Goal: Communication & Community: Answer question/provide support

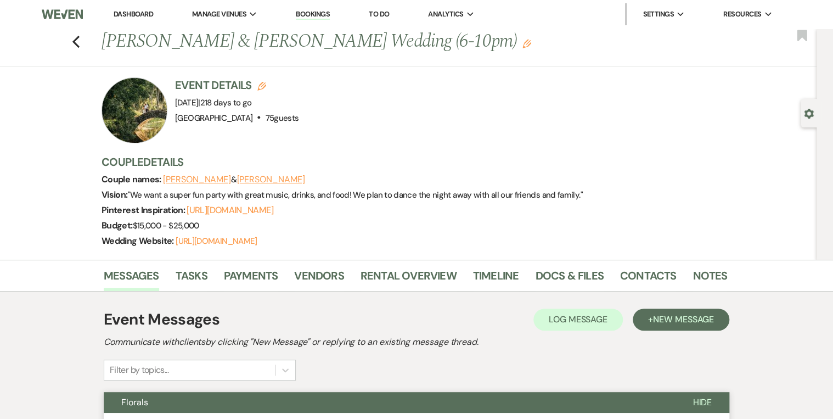
click at [136, 10] on link "Dashboard" at bounding box center [134, 13] width 40 height 9
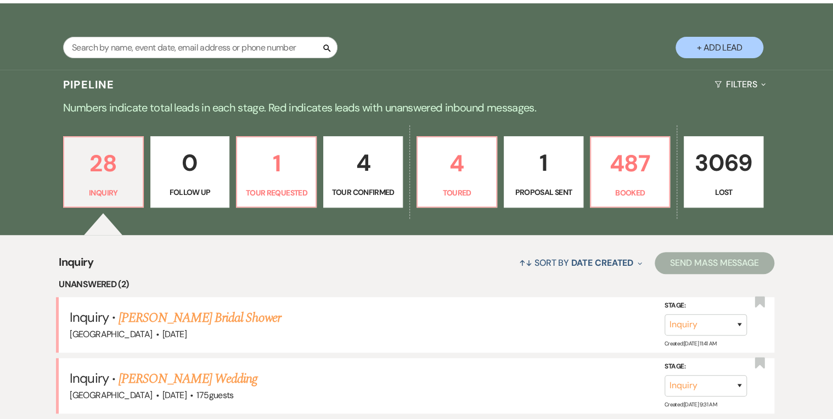
scroll to position [219, 0]
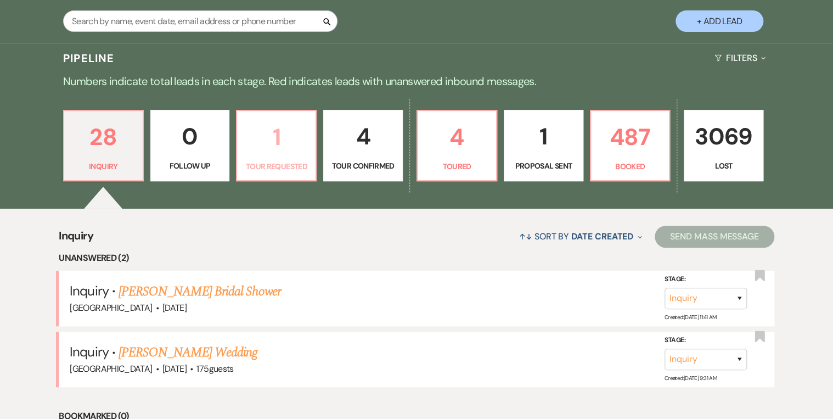
click at [274, 158] on link "1 Tour Requested" at bounding box center [276, 145] width 81 height 71
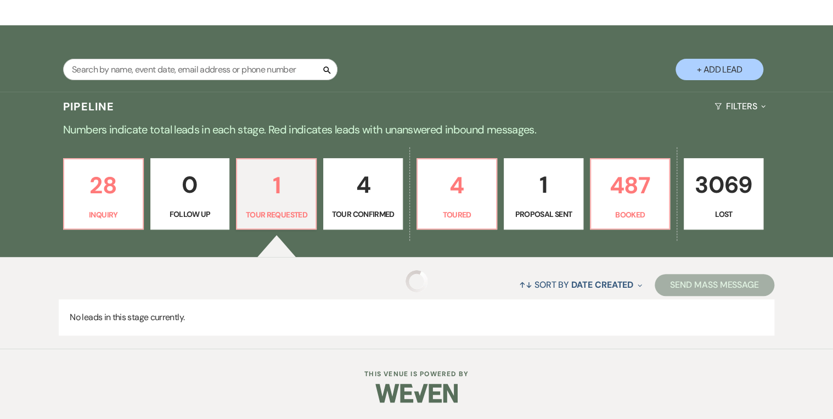
select select "2"
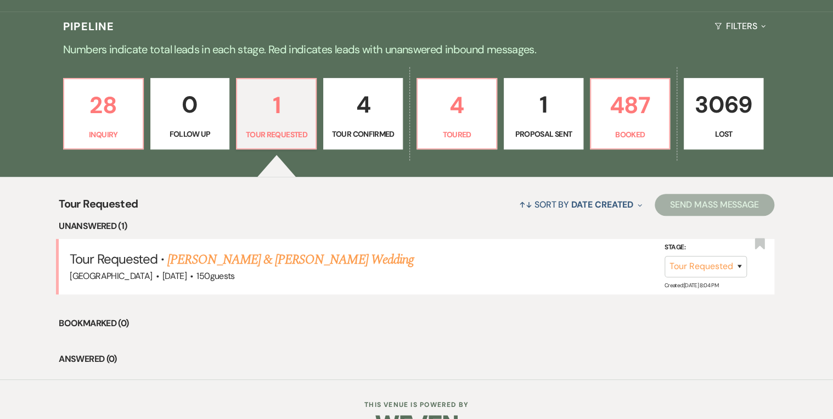
scroll to position [281, 0]
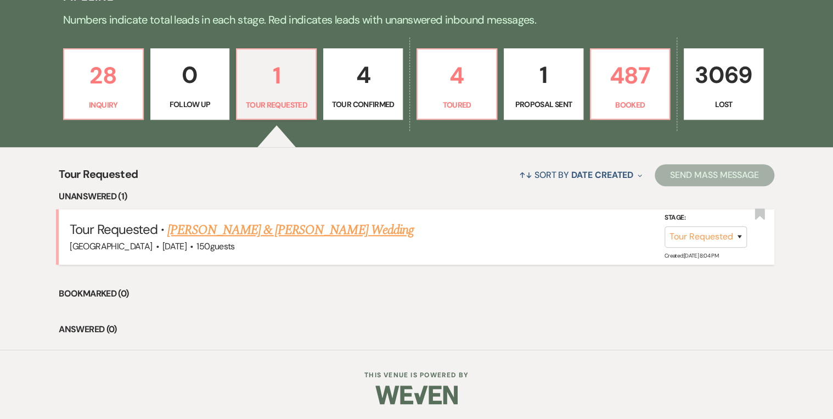
click at [308, 228] on link "Zac Ballard & Carmen Coniglio's Wedding" at bounding box center [290, 230] width 246 height 20
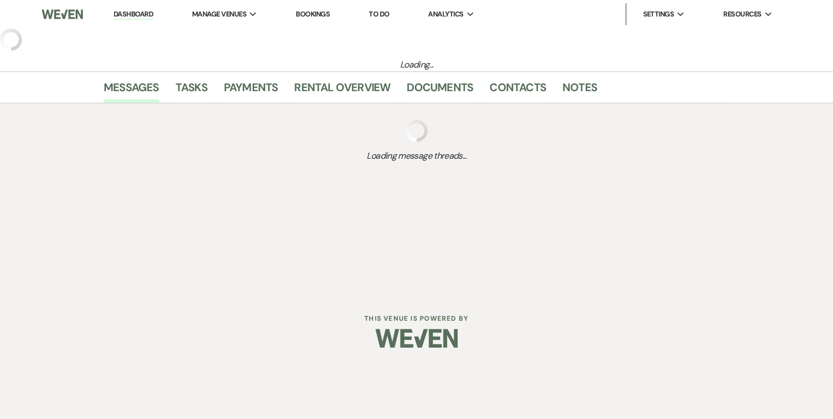
select select "2"
select select "5"
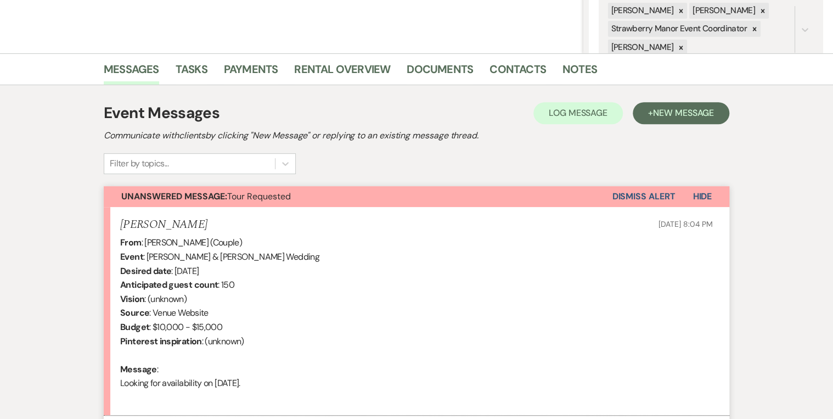
scroll to position [307, 0]
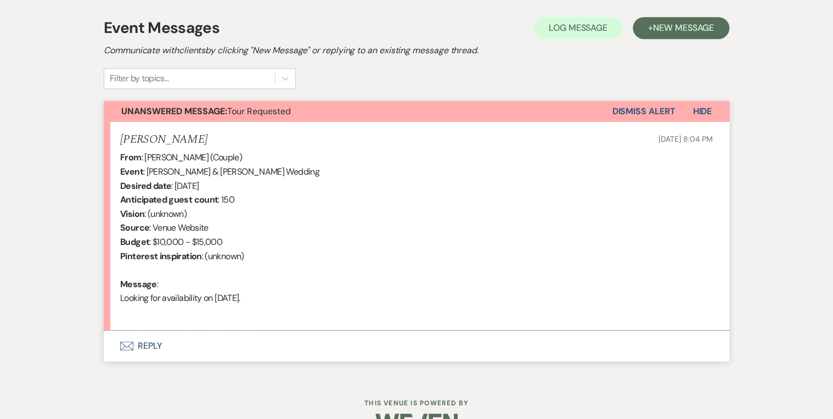
click at [154, 345] on button "Envelope Reply" at bounding box center [416, 345] width 625 height 31
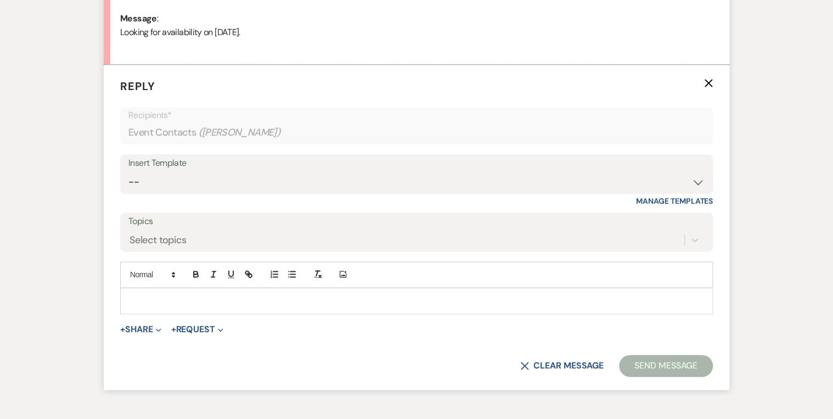
scroll to position [590, 0]
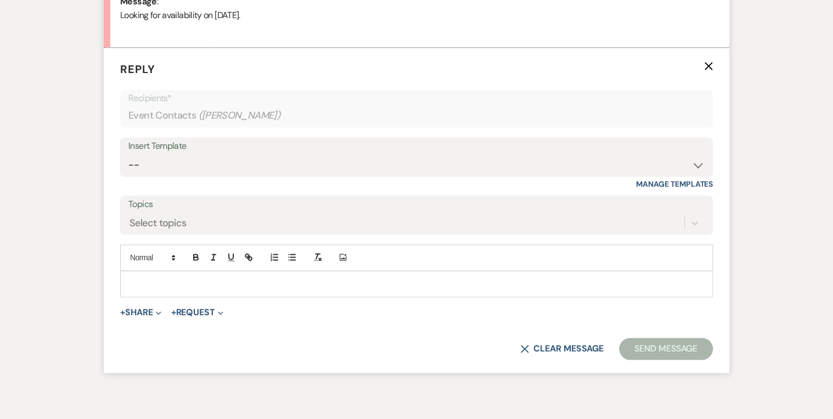
click at [156, 147] on div "Insert Template" at bounding box center [416, 146] width 576 height 16
click at [156, 159] on select "-- Weven Planning Portal Introduction (Booked Events) Private Party Inquiry Res…" at bounding box center [416, 164] width 576 height 21
select select "5376"
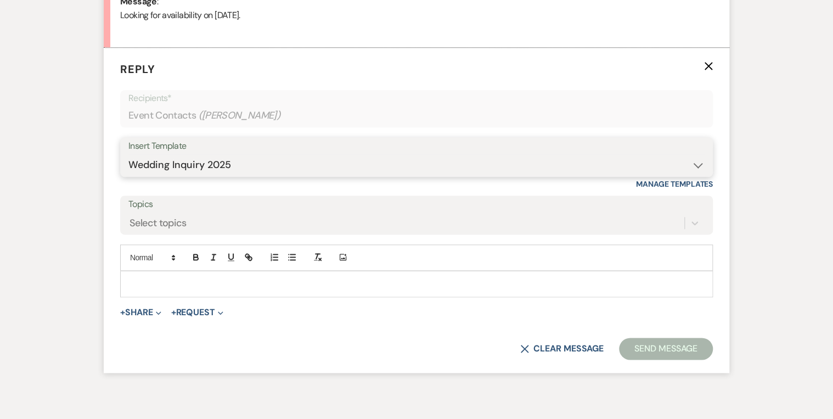
click at [128, 154] on select "-- Weven Planning Portal Introduction (Booked Events) Private Party Inquiry Res…" at bounding box center [416, 164] width 576 height 21
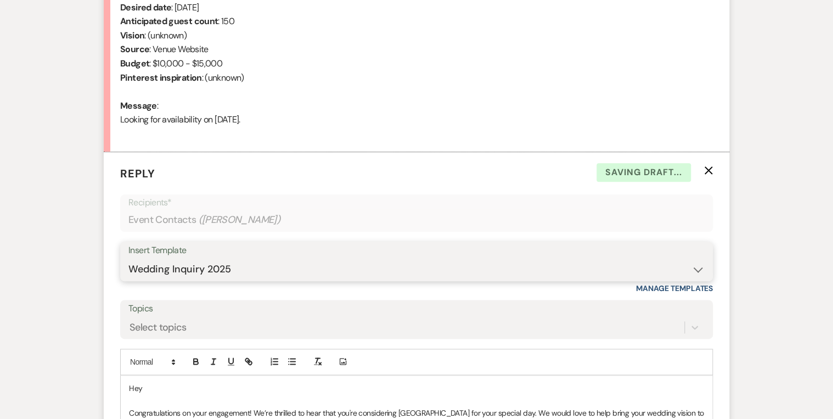
scroll to position [546, 0]
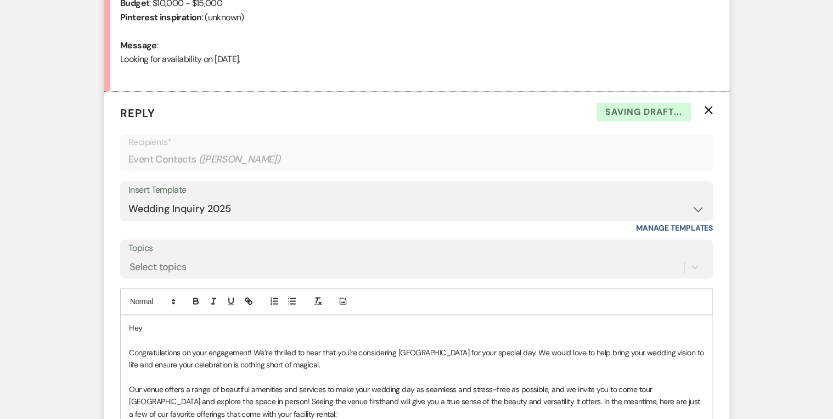
click at [153, 322] on p "Hey" at bounding box center [416, 328] width 575 height 12
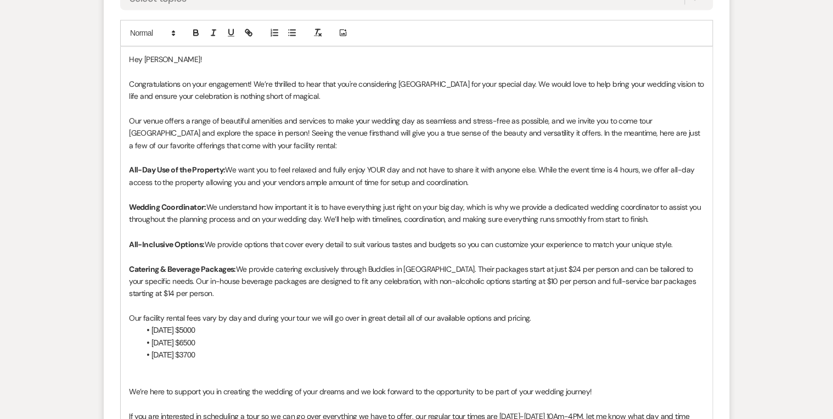
scroll to position [722, 0]
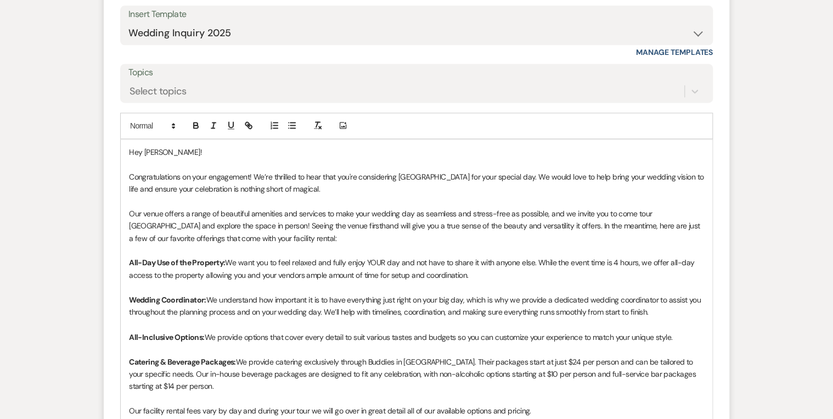
click at [327, 189] on p "Congratulations on your engagement! We’re thrilled to hear that you're consider…" at bounding box center [416, 183] width 575 height 25
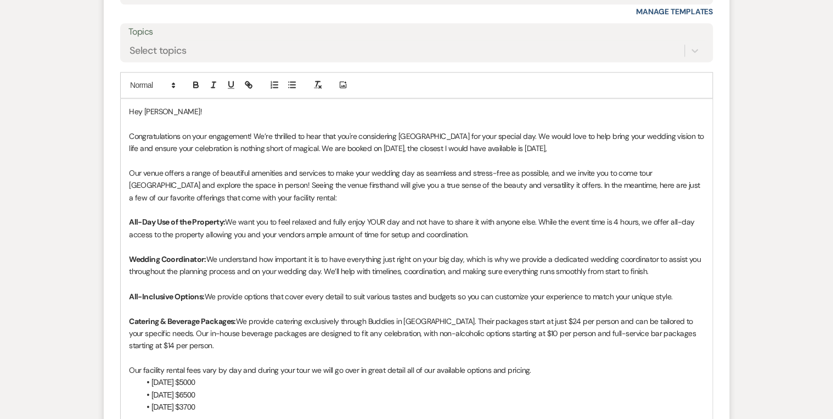
scroll to position [765, 0]
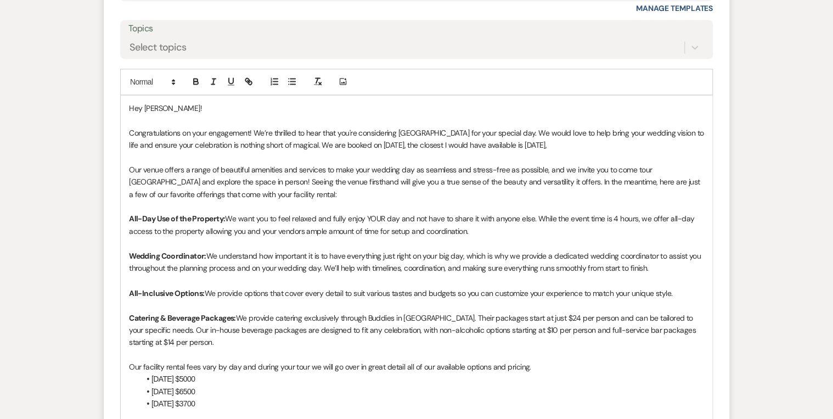
click at [610, 143] on p "Congratulations on your engagement! We’re thrilled to hear that you're consider…" at bounding box center [416, 139] width 575 height 25
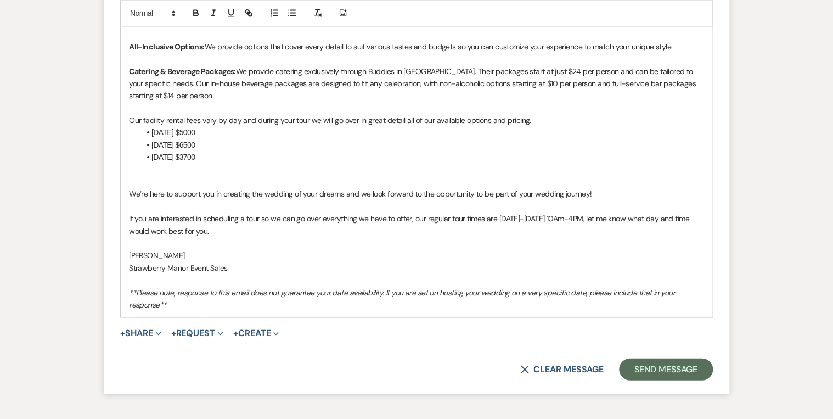
scroll to position [1029, 0]
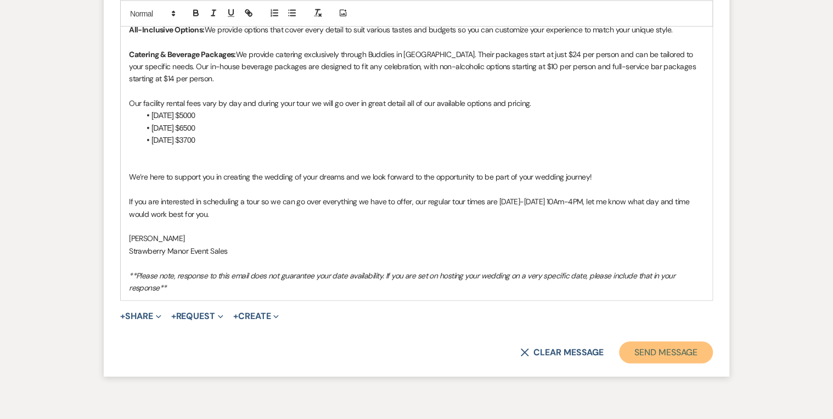
click at [665, 343] on button "Send Message" at bounding box center [666, 352] width 94 height 22
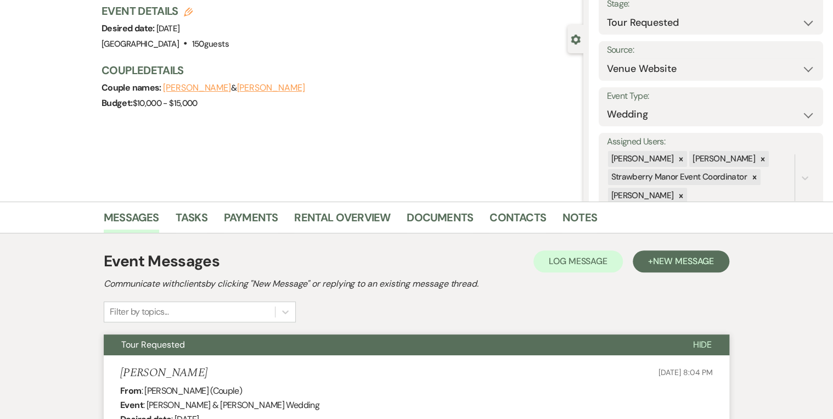
scroll to position [0, 0]
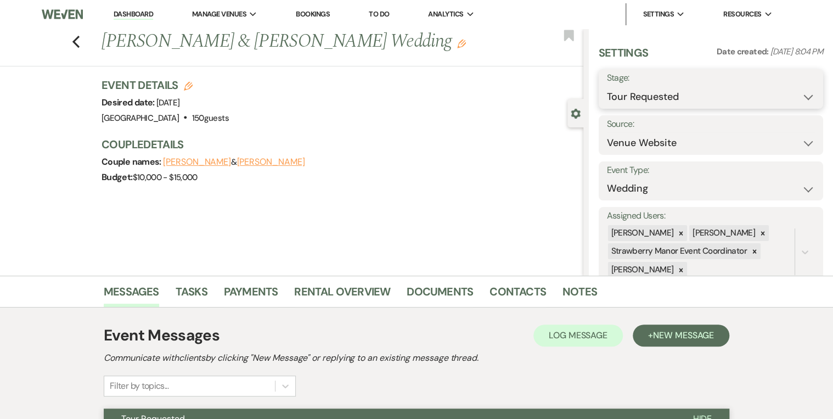
click at [794, 91] on select "Inquiry Follow Up Tour Requested Tour Confirmed Toured Proposal Sent Booked Lost" at bounding box center [711, 96] width 208 height 21
select select "1"
click at [607, 86] on select "Inquiry Follow Up Tour Requested Tour Confirmed Toured Proposal Sent Booked Lost" at bounding box center [711, 96] width 208 height 21
click at [781, 92] on button "Save" at bounding box center [799, 89] width 47 height 22
click at [80, 44] on icon "Previous" at bounding box center [76, 41] width 8 height 13
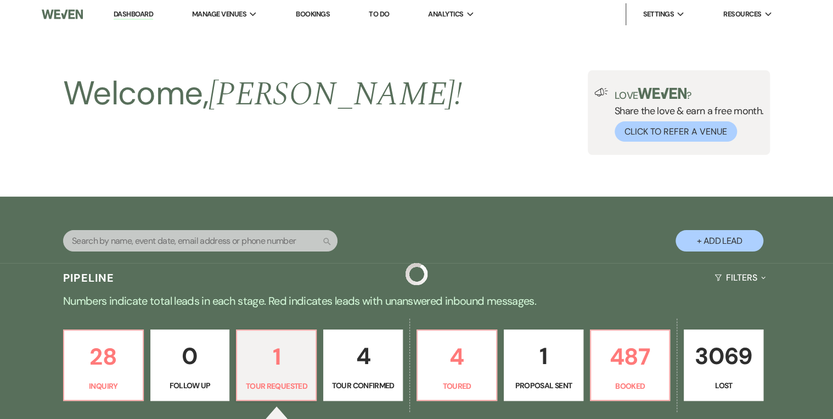
scroll to position [171, 0]
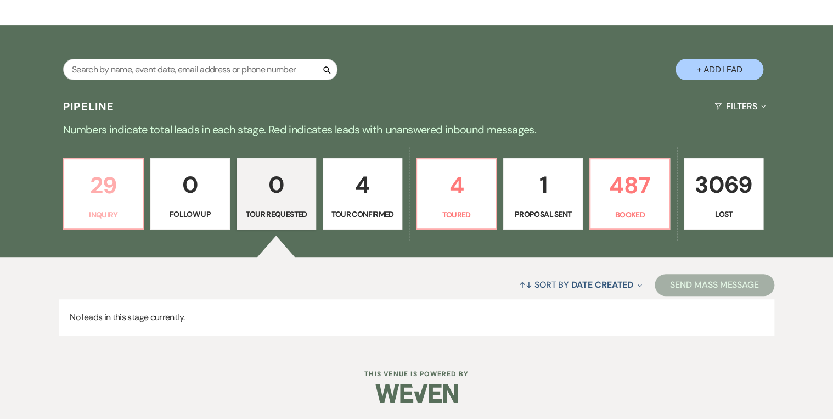
click at [97, 190] on p "29" at bounding box center [103, 185] width 65 height 37
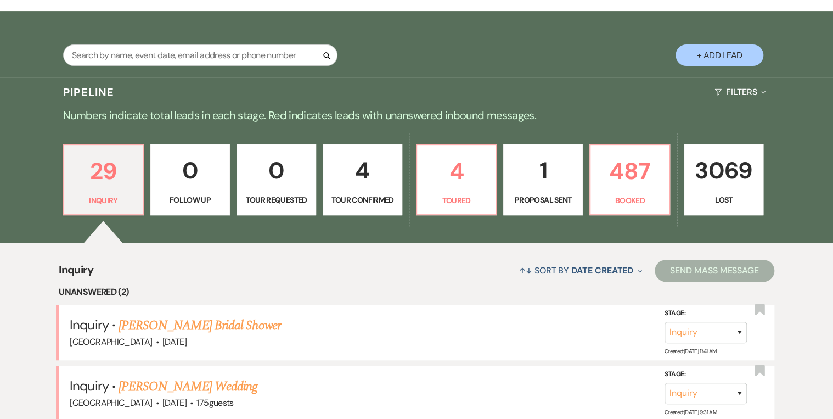
scroll to position [478, 0]
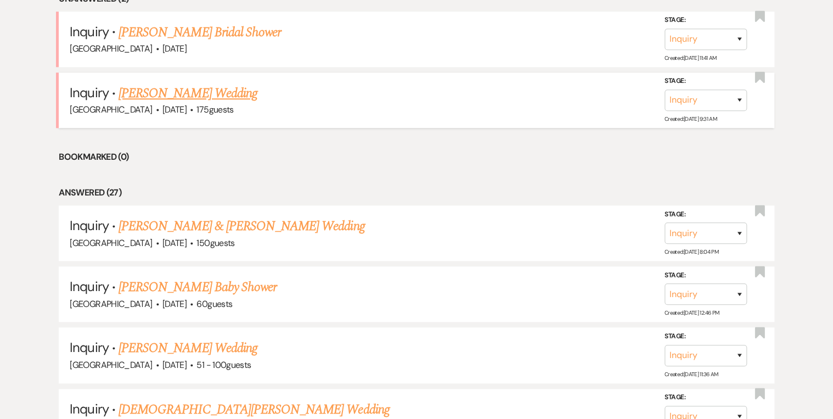
click at [172, 92] on link "Ryan Nuguen's Wedding" at bounding box center [188, 93] width 139 height 20
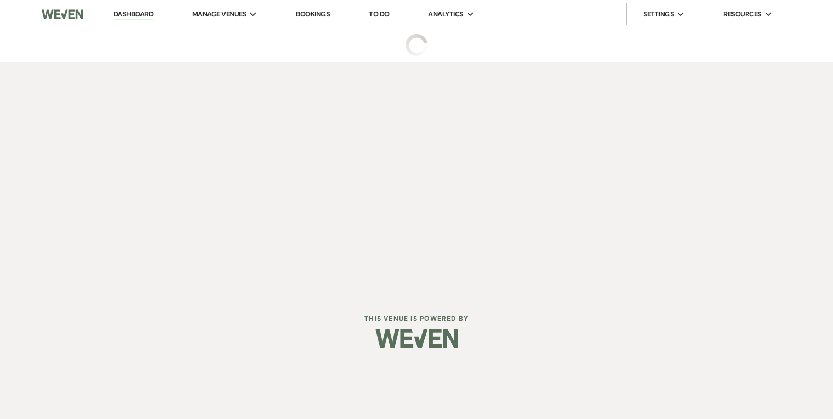
select select "3"
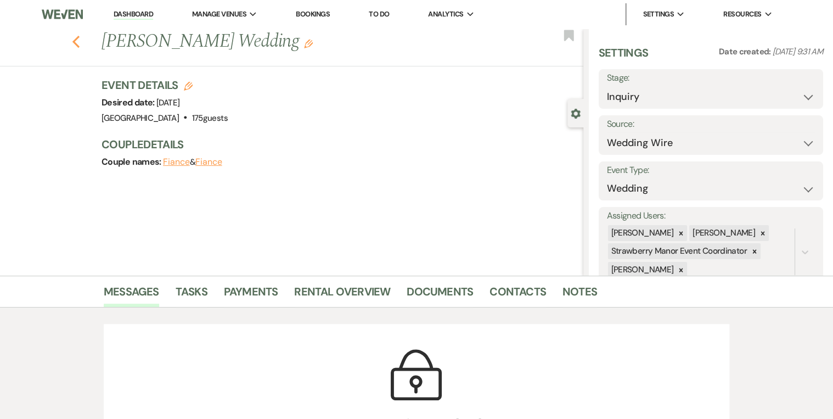
click at [75, 46] on icon "Previous" at bounding box center [76, 41] width 8 height 13
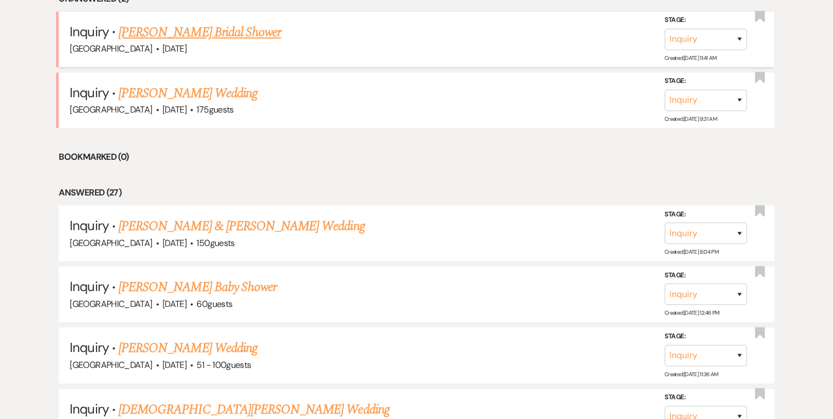
click at [180, 38] on link "Brooke Cunningham's Bridal Shower" at bounding box center [200, 32] width 162 height 20
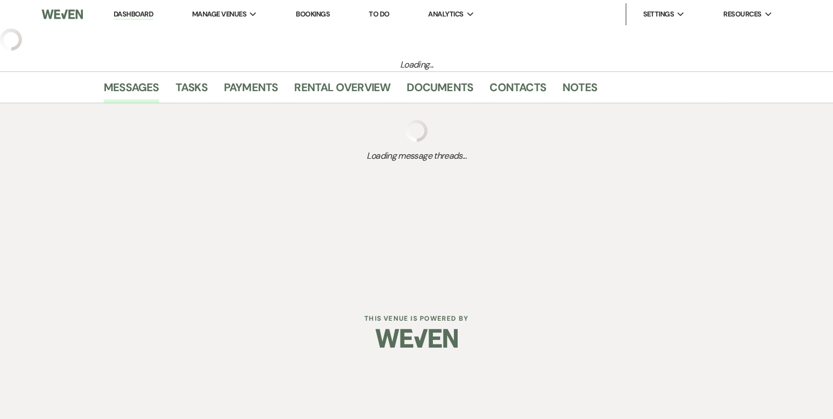
select select "5"
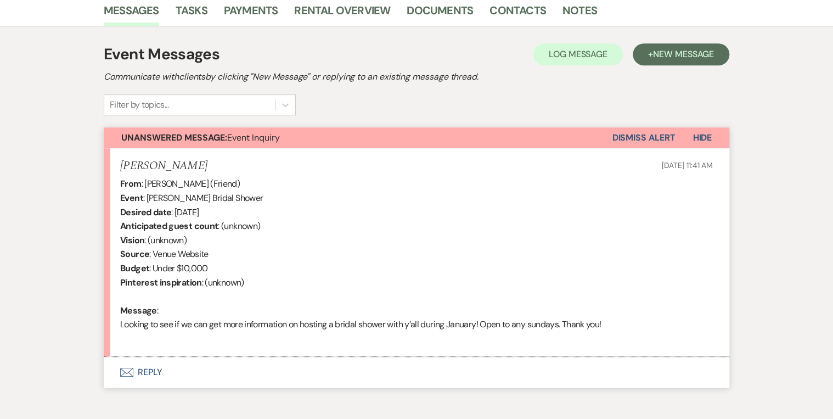
scroll to position [336, 0]
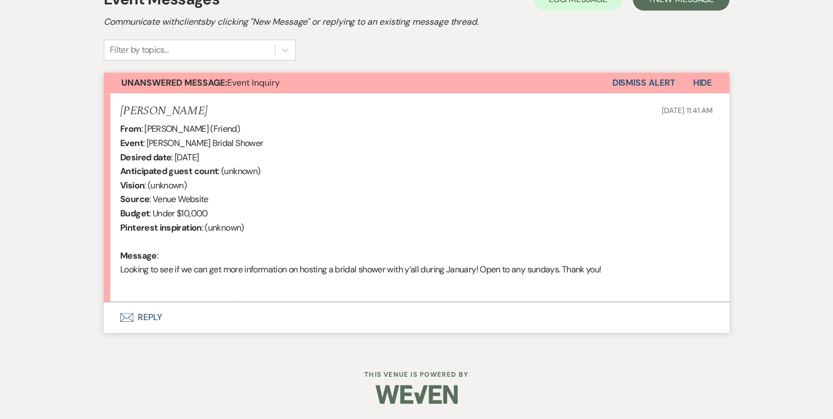
click at [145, 317] on button "Envelope Reply" at bounding box center [416, 317] width 625 height 31
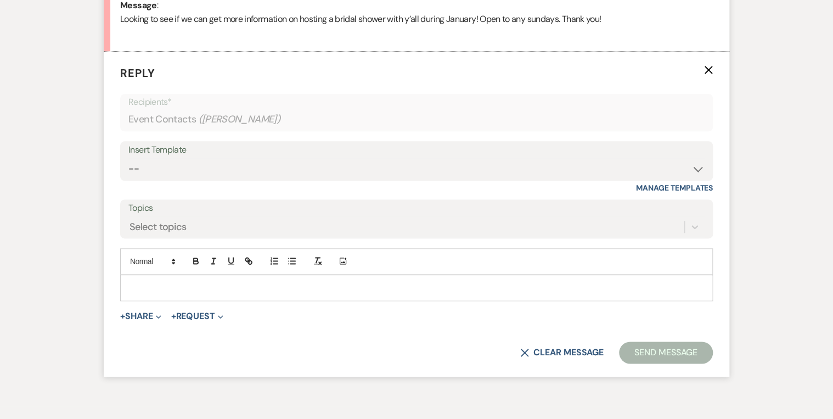
scroll to position [590, 0]
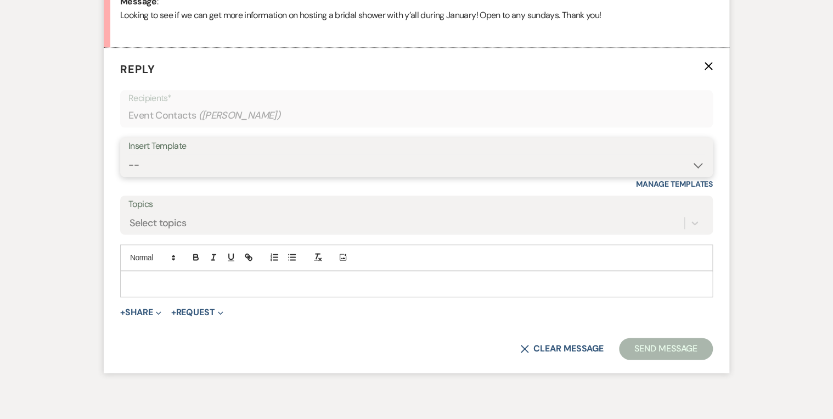
click at [157, 171] on select "-- Weven Planning Portal Introduction (Booked Events) Private Party Inquiry Res…" at bounding box center [416, 164] width 576 height 21
select select "773"
click at [128, 154] on select "-- Weven Planning Portal Introduction (Booked Events) Private Party Inquiry Res…" at bounding box center [416, 164] width 576 height 21
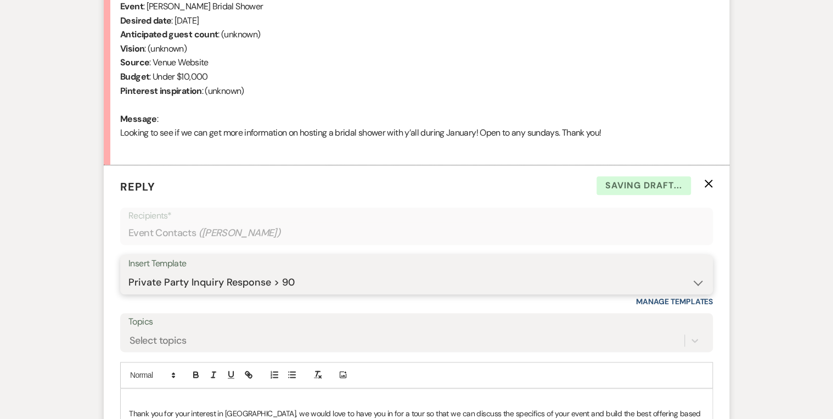
scroll to position [502, 0]
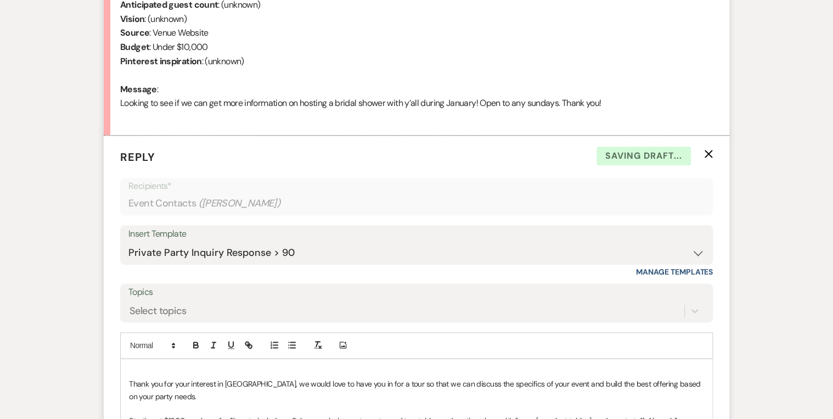
drag, startPoint x: 133, startPoint y: 365, endPoint x: 137, endPoint y: 361, distance: 5.8
click at [133, 365] on p at bounding box center [416, 371] width 575 height 12
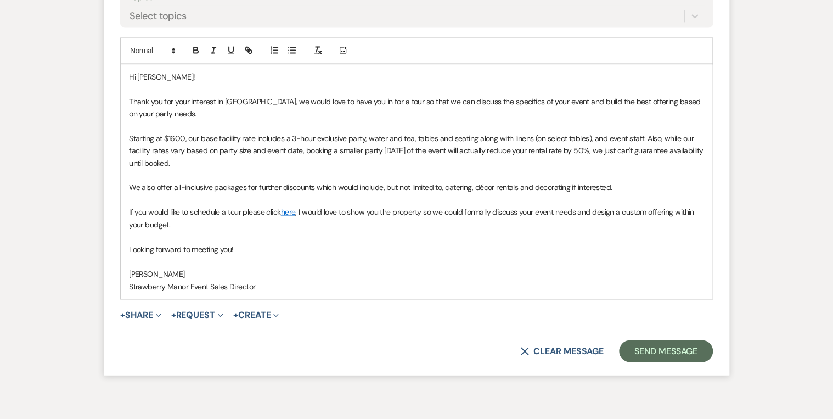
scroll to position [852, 0]
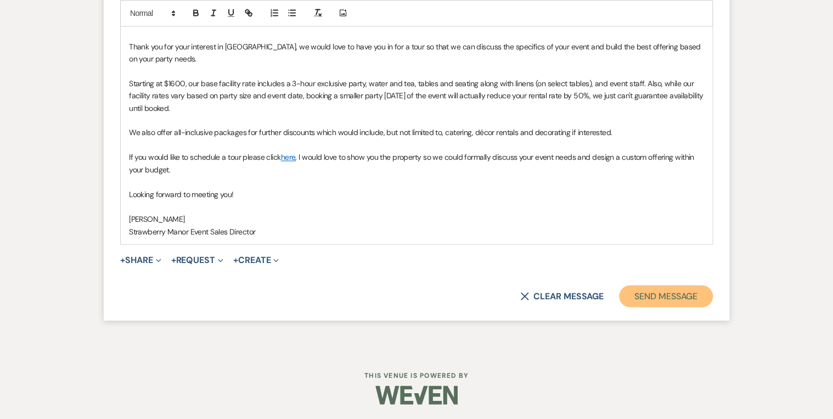
click at [672, 297] on button "Send Message" at bounding box center [666, 296] width 94 height 22
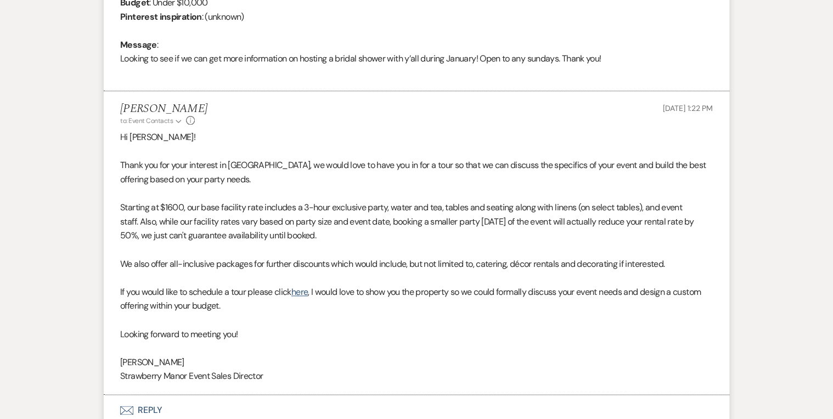
scroll to position [639, 0]
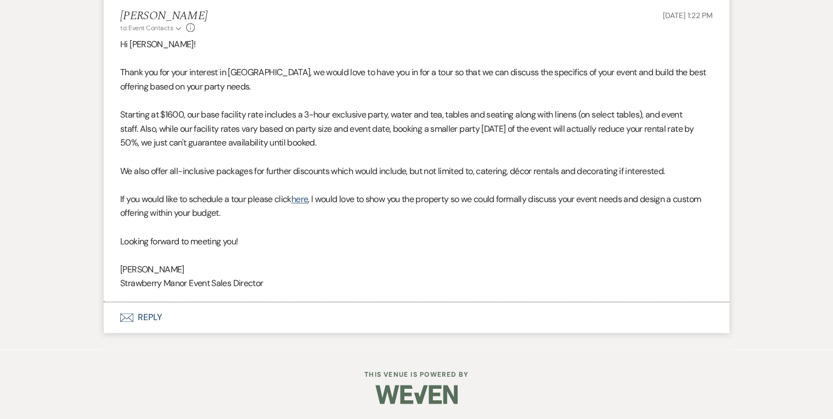
click at [154, 314] on button "Envelope Reply" at bounding box center [416, 317] width 625 height 31
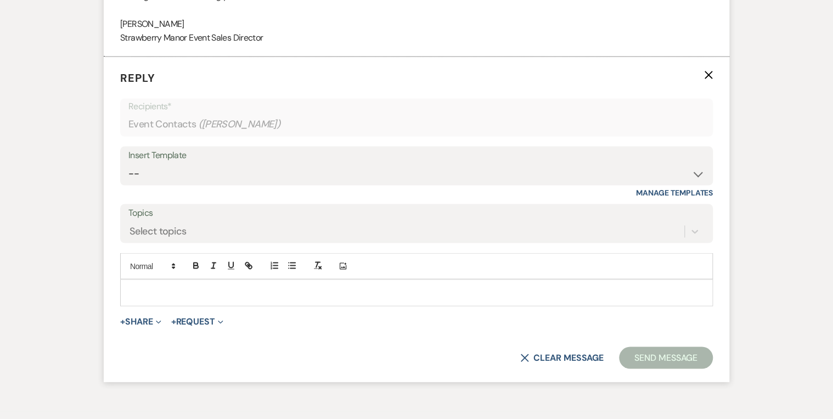
scroll to position [893, 0]
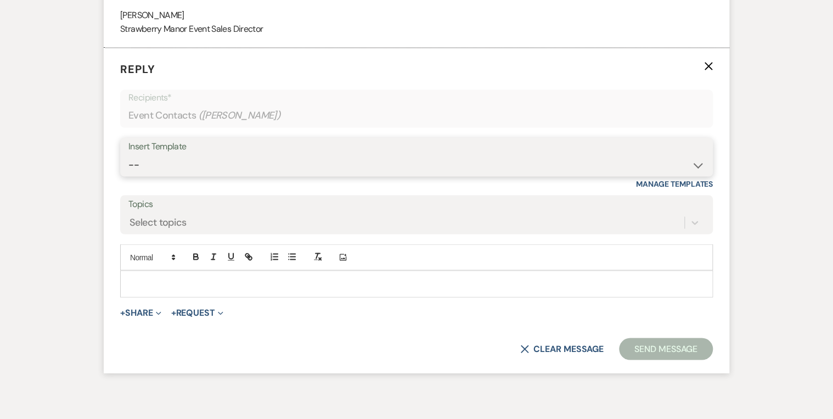
click at [393, 170] on select "-- Weven Planning Portal Introduction (Booked Events) Private Party Inquiry Res…" at bounding box center [416, 164] width 576 height 21
select select "773"
click at [128, 154] on select "-- Weven Planning Portal Introduction (Booked Events) Private Party Inquiry Res…" at bounding box center [416, 164] width 576 height 21
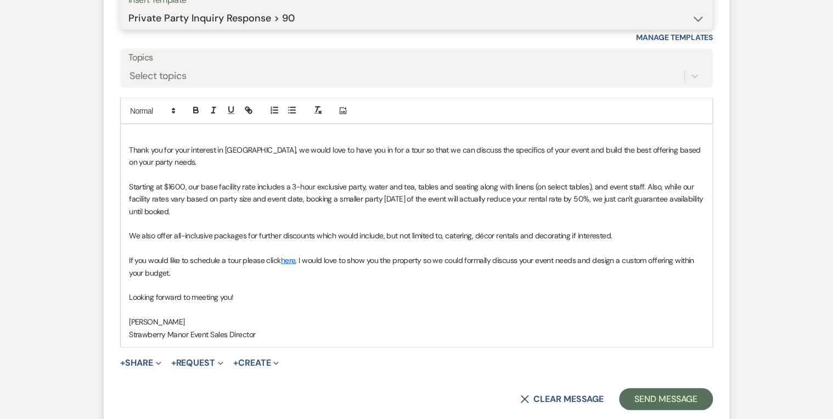
scroll to position [1113, 0]
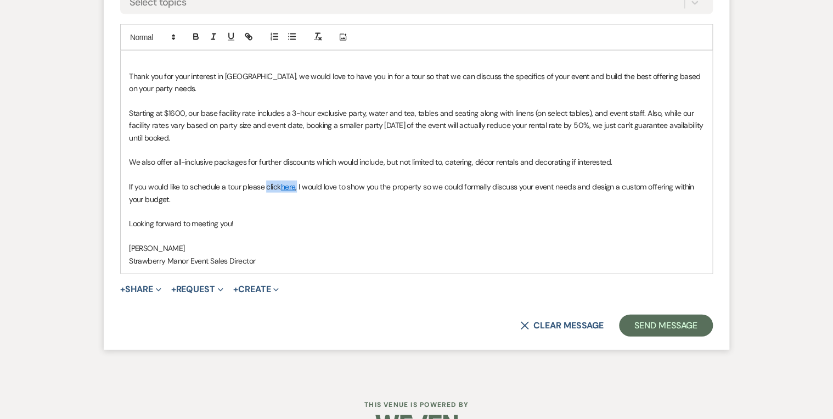
drag, startPoint x: 297, startPoint y: 183, endPoint x: 266, endPoint y: 180, distance: 31.4
click at [266, 181] on p "If you would like to schedule a tour please click here , I would love to show y…" at bounding box center [416, 193] width 575 height 25
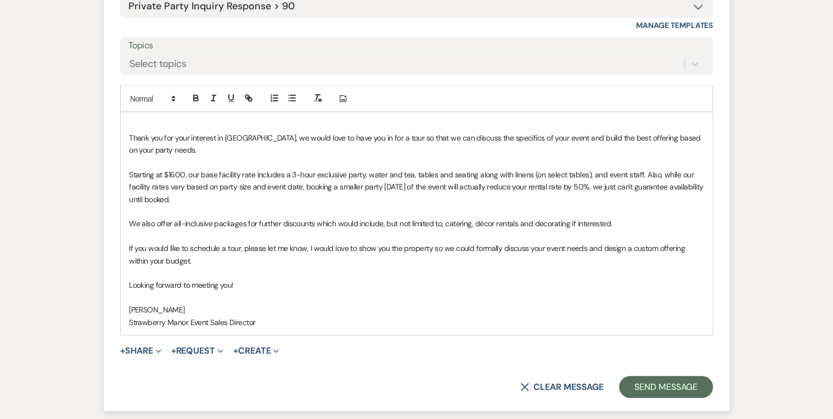
scroll to position [1069, 0]
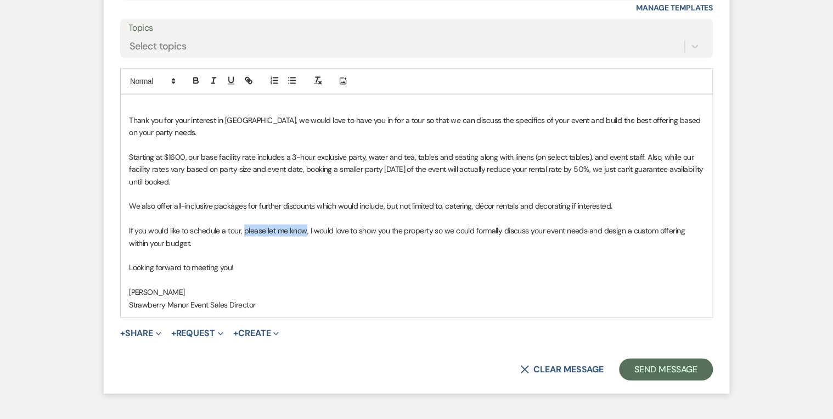
drag, startPoint x: 303, startPoint y: 227, endPoint x: 249, endPoint y: 226, distance: 54.3
click at [244, 226] on p "If you would like to schedule a tour, please let me know, I would love to show …" at bounding box center [416, 236] width 575 height 25
copy p "please let me know"
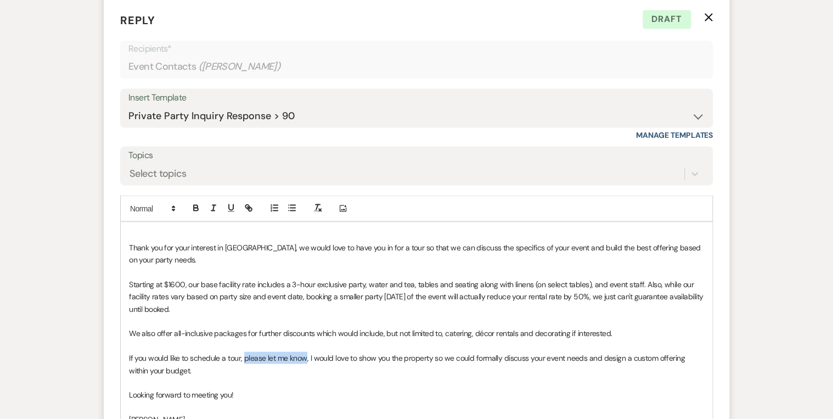
scroll to position [849, 0]
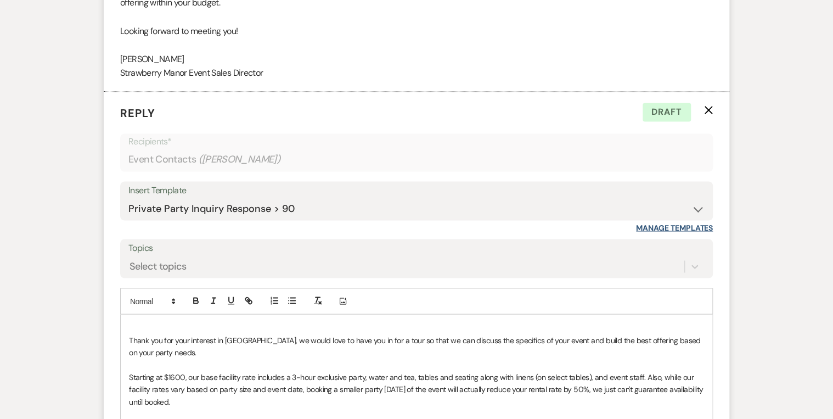
click at [683, 224] on link "Manage Templates" at bounding box center [674, 227] width 77 height 10
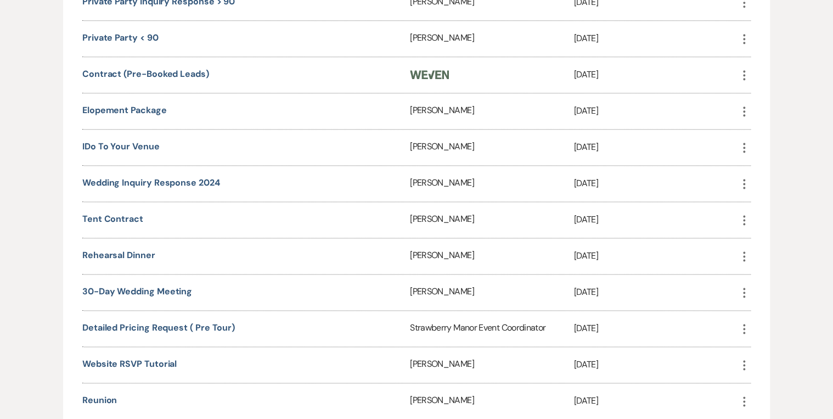
scroll to position [307, 0]
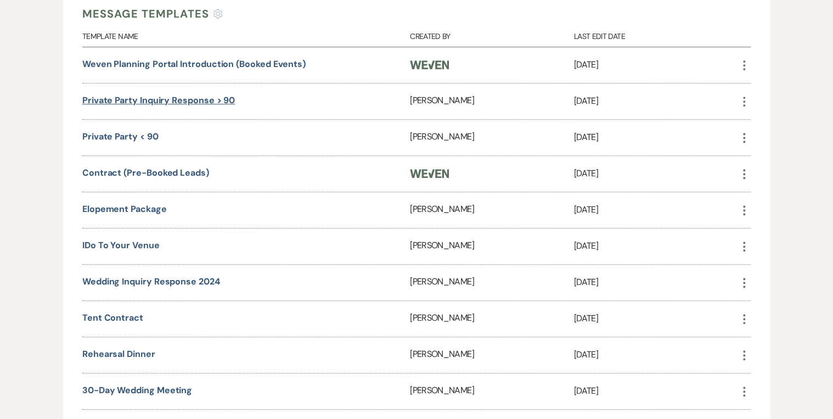
click at [191, 96] on link "Private Party Inquiry Response > 90" at bounding box center [158, 100] width 153 height 12
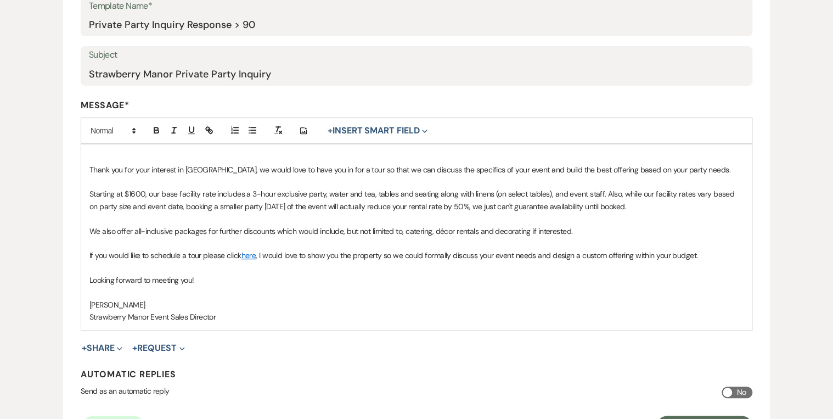
scroll to position [219, 0]
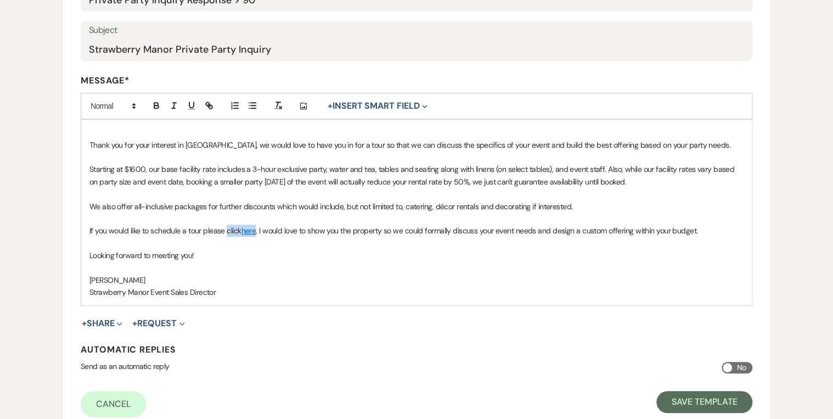
drag, startPoint x: 226, startPoint y: 229, endPoint x: 256, endPoint y: 229, distance: 30.7
click at [256, 229] on p "If you would like to schedule a tour please click here , I would love to show y…" at bounding box center [416, 230] width 654 height 12
click at [280, 263] on p at bounding box center [416, 268] width 654 height 12
click at [681, 398] on button "Save Template" at bounding box center [704, 402] width 96 height 22
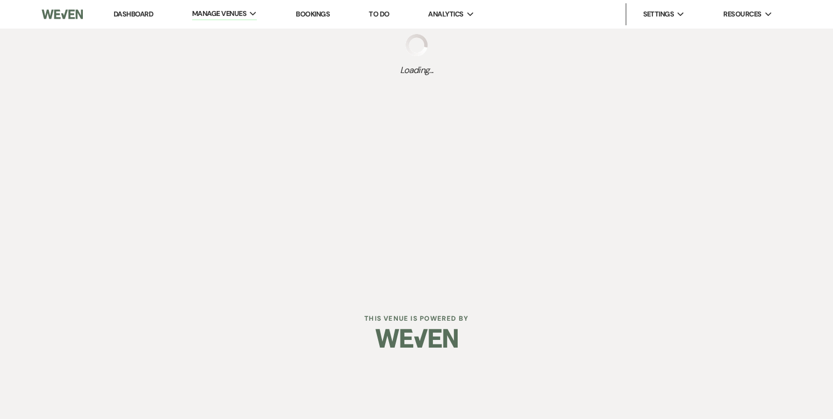
select select "Message Templates"
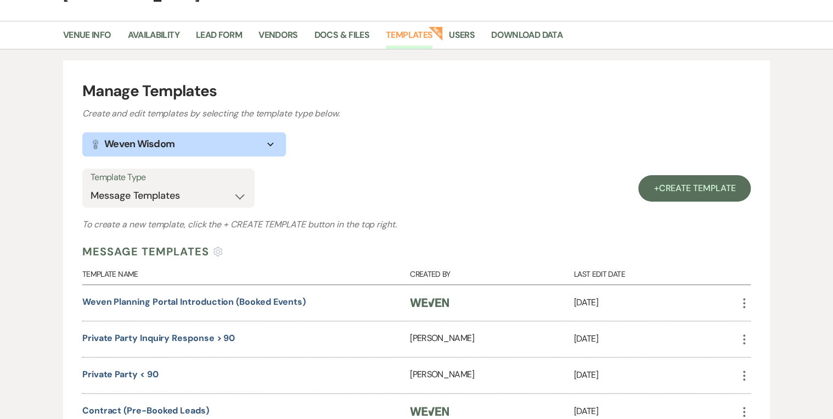
scroll to position [219, 0]
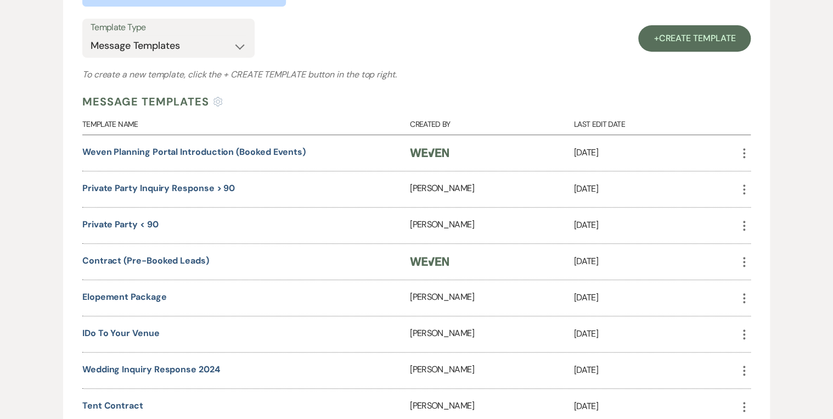
click at [196, 221] on div "Private Party < 90" at bounding box center [246, 225] width 328 height 36
click at [153, 226] on link "Private Party < 90" at bounding box center [120, 224] width 76 height 12
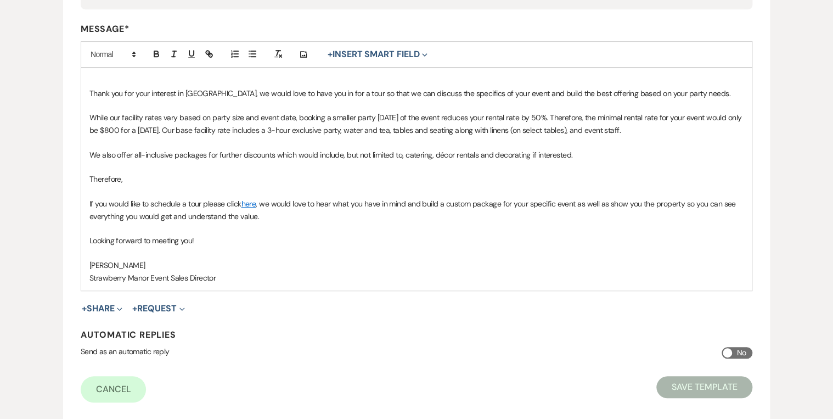
scroll to position [307, 0]
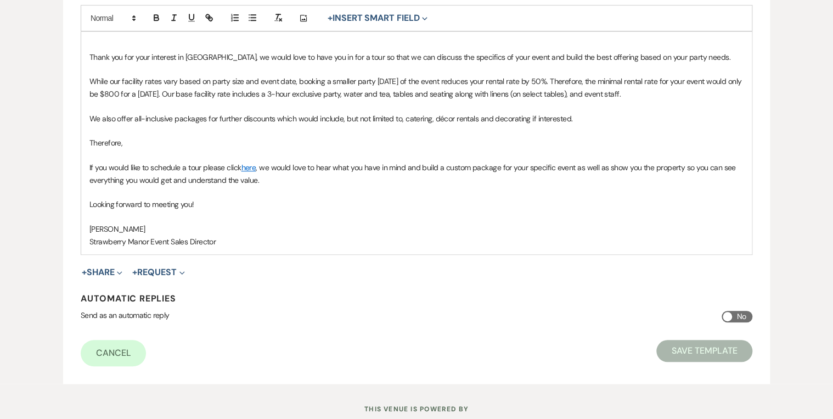
click at [255, 167] on link "here" at bounding box center [248, 167] width 15 height 10
drag, startPoint x: 202, startPoint y: 167, endPoint x: 255, endPoint y: 168, distance: 52.7
click at [255, 168] on p "If you would like to schedule a tour please click here , we would love to hear …" at bounding box center [416, 173] width 654 height 25
click at [683, 352] on button "Save Template" at bounding box center [704, 351] width 96 height 22
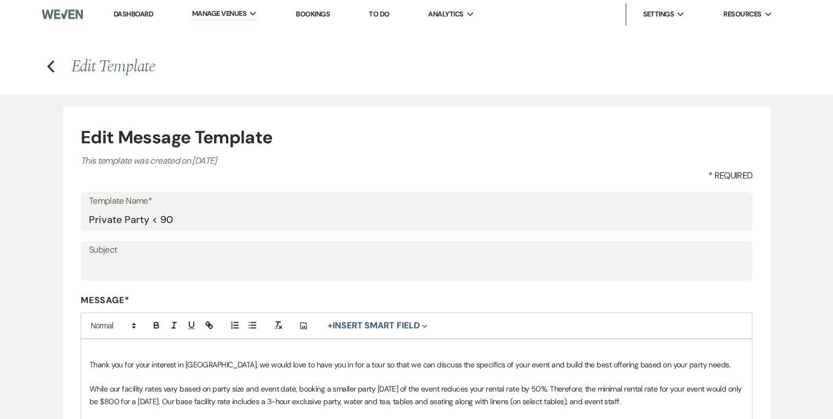
select select "Message Templates"
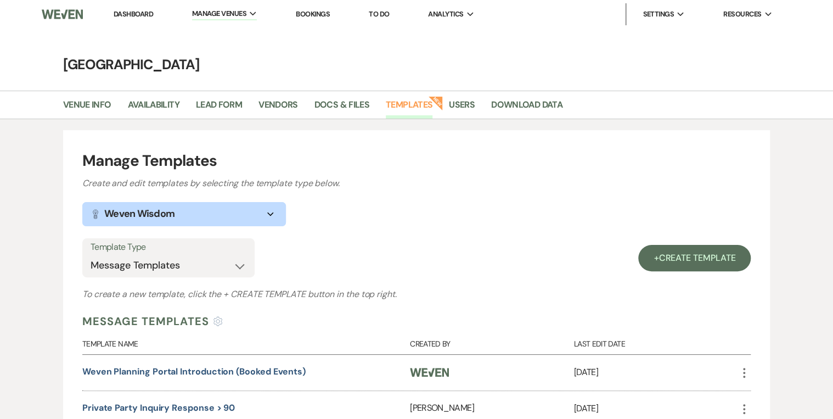
click at [143, 14] on link "Dashboard" at bounding box center [134, 13] width 40 height 9
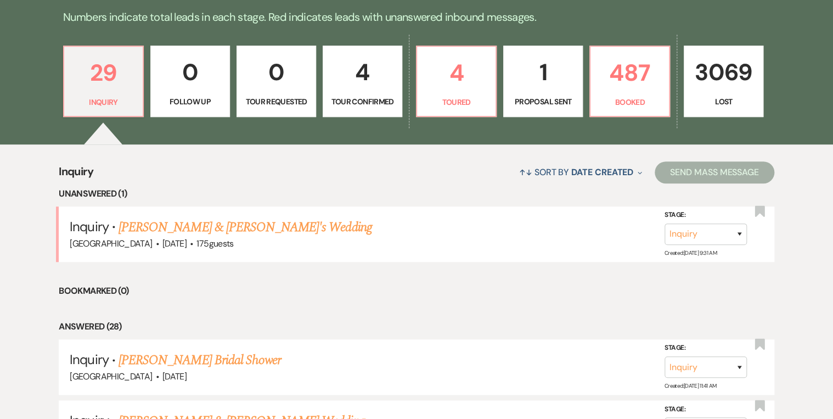
scroll to position [351, 0]
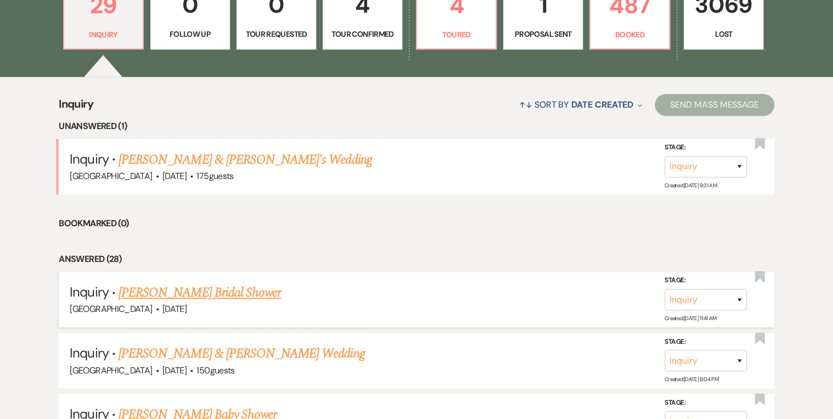
click at [247, 291] on link "Brooke Cunningham's Bridal Shower" at bounding box center [200, 293] width 162 height 20
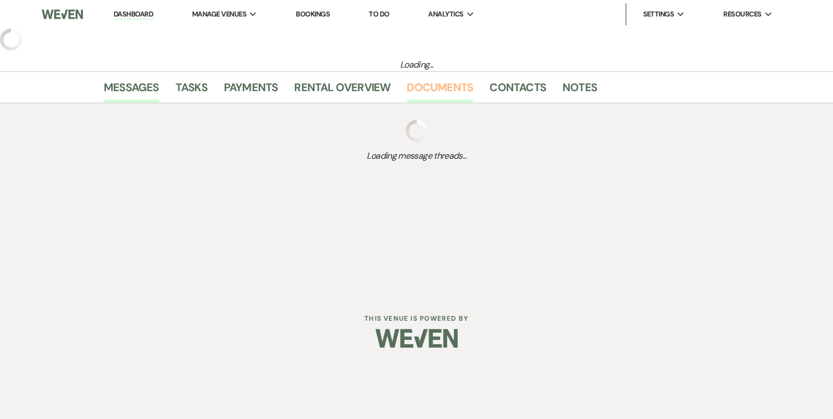
select select "5"
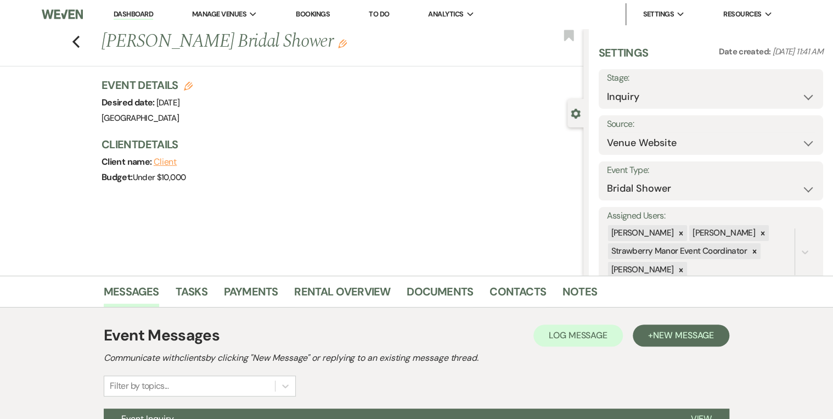
scroll to position [115, 0]
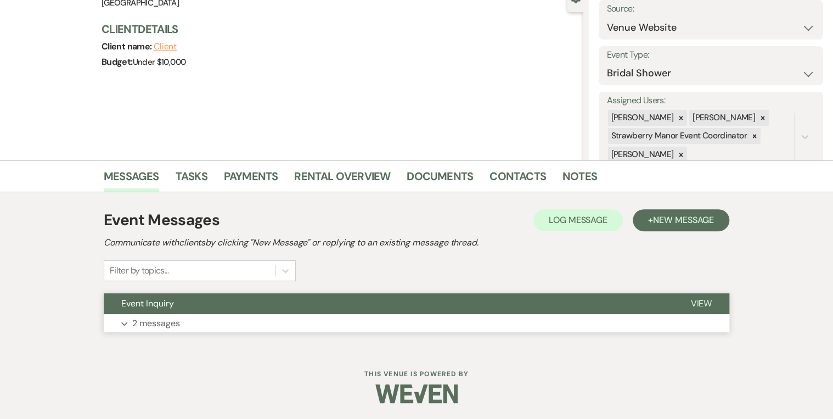
click at [675, 298] on button "View" at bounding box center [701, 303] width 57 height 21
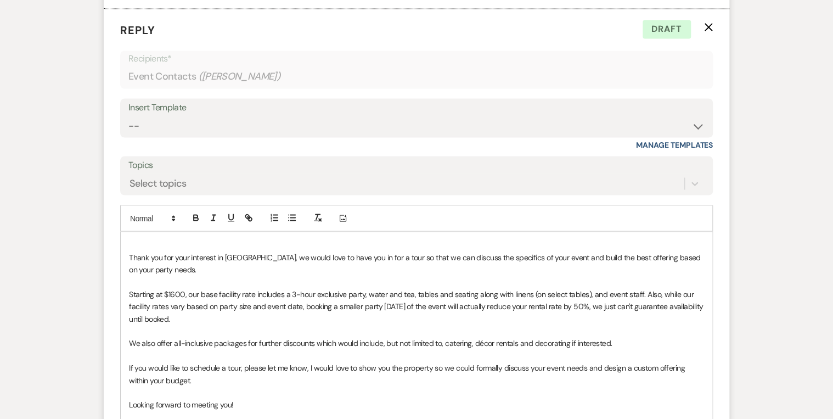
scroll to position [860, 0]
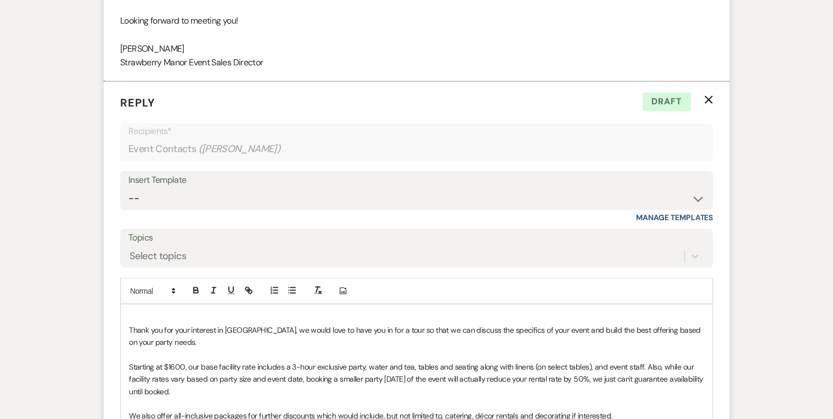
click at [706, 98] on icon "X" at bounding box center [708, 99] width 9 height 9
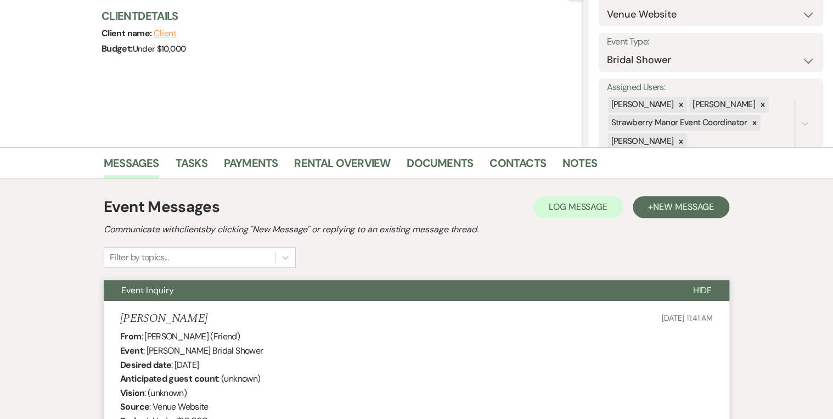
scroll to position [0, 0]
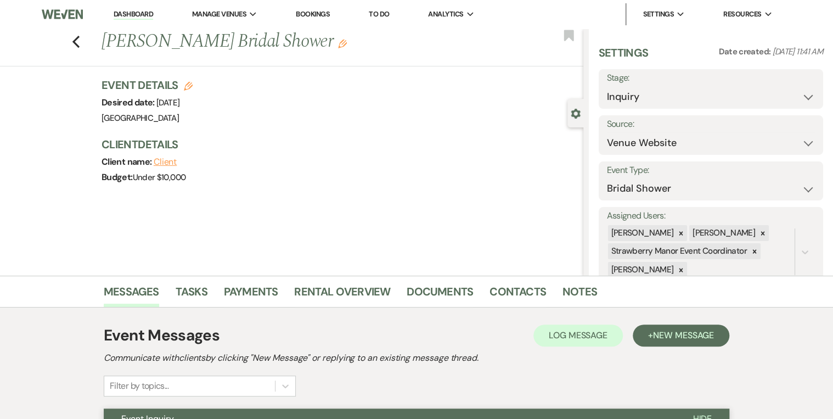
click at [132, 12] on link "Dashboard" at bounding box center [134, 14] width 40 height 10
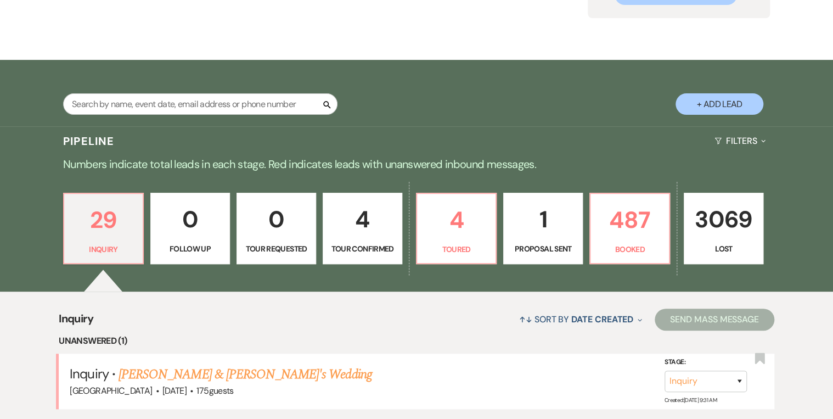
scroll to position [176, 0]
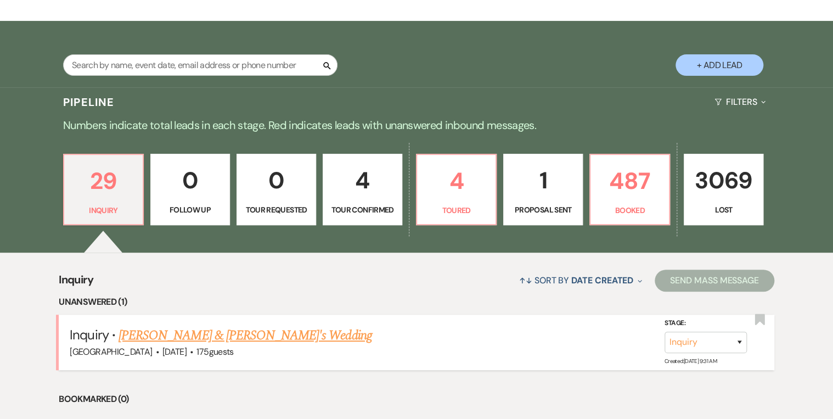
click at [212, 331] on link "Ryan Nuguen & Fiance's Wedding" at bounding box center [245, 335] width 253 height 20
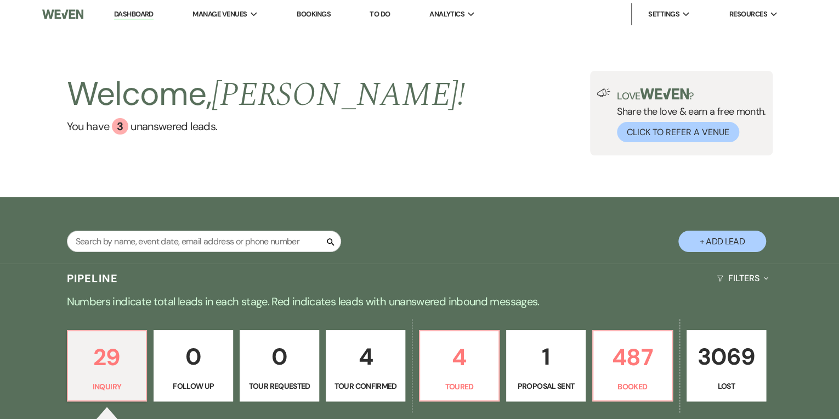
select select "3"
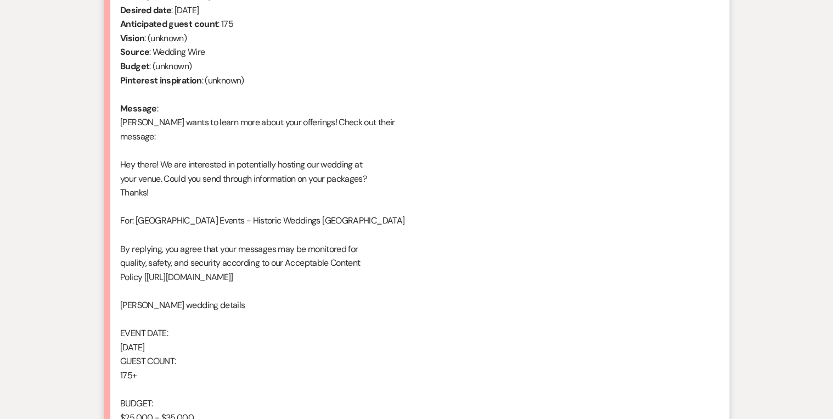
scroll to position [659, 0]
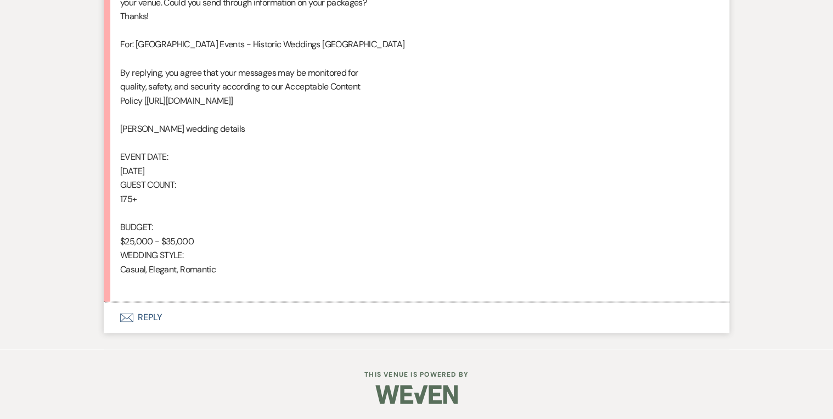
click at [148, 313] on button "Envelope Reply" at bounding box center [416, 317] width 625 height 31
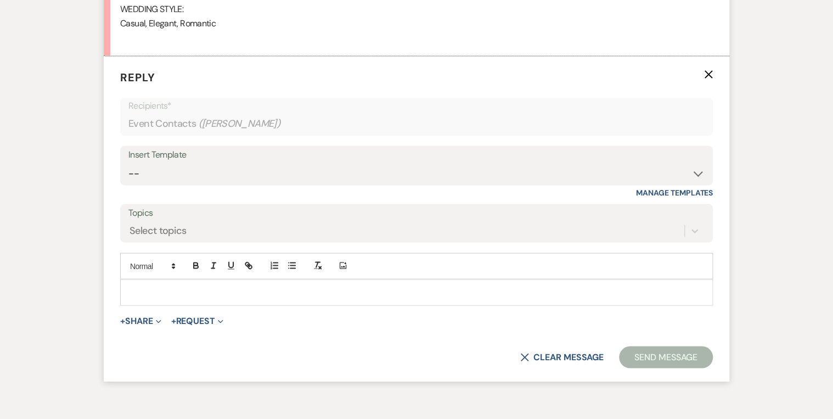
scroll to position [913, 0]
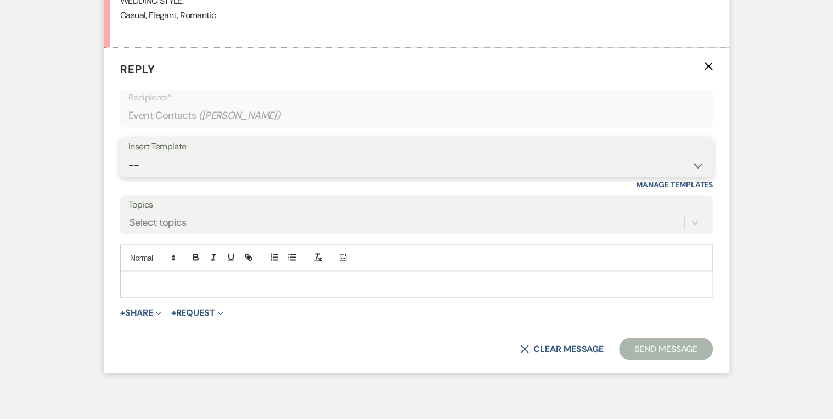
click at [195, 154] on select "-- Weven Planning Portal Introduction (Booked Events) Private Party Inquiry Res…" at bounding box center [416, 164] width 576 height 21
select select "5376"
click at [128, 154] on select "-- Weven Planning Portal Introduction (Booked Events) Private Party Inquiry Res…" at bounding box center [416, 164] width 576 height 21
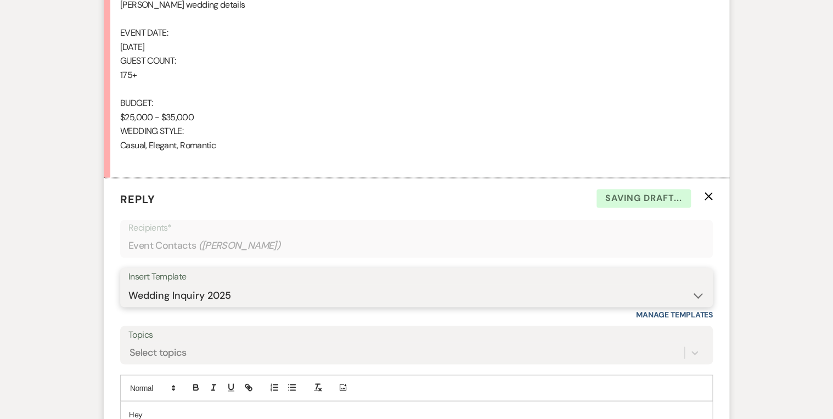
scroll to position [869, 0]
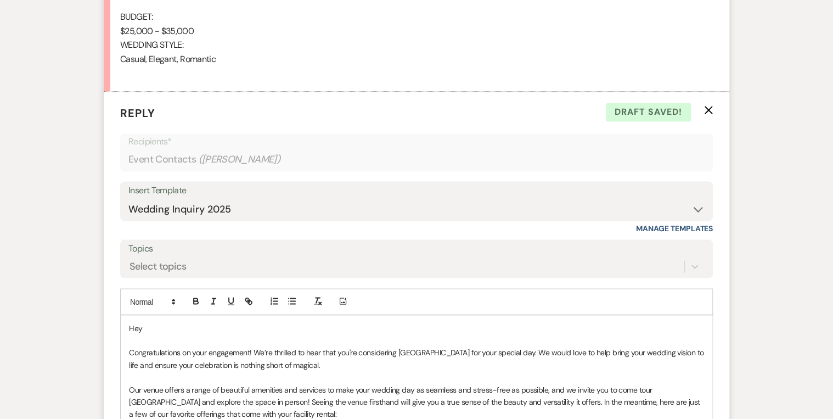
click at [159, 331] on p "Hey" at bounding box center [416, 328] width 575 height 12
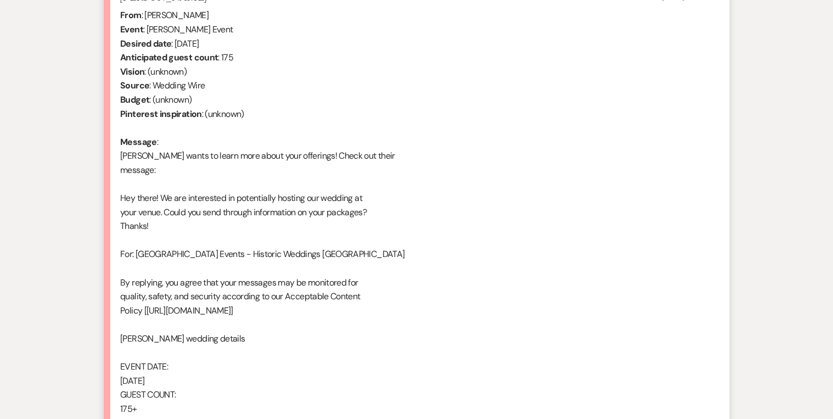
scroll to position [562, 0]
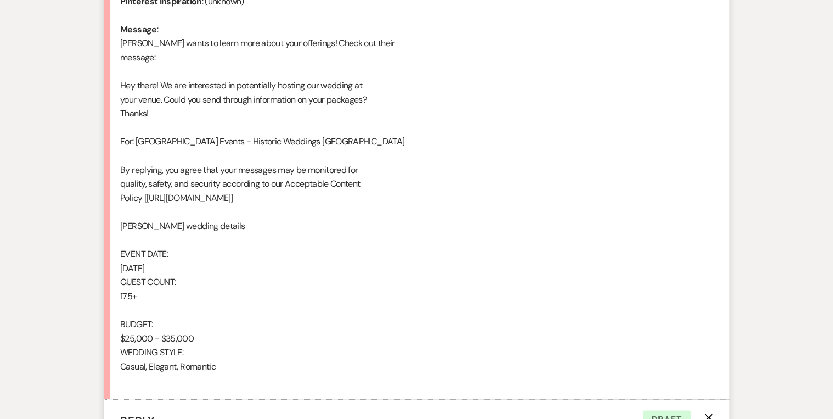
click at [347, 273] on div "From : Ryan Nuguen Event : Ryan Nuguen's Event Desired date : December 11th 202…" at bounding box center [416, 142] width 593 height 492
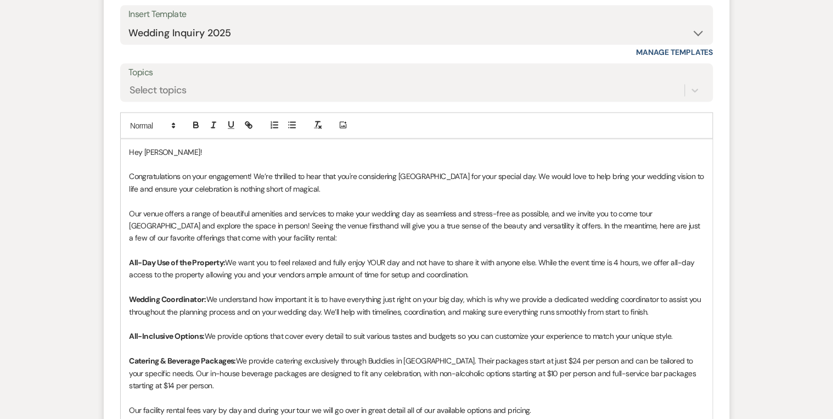
scroll to position [1308, 0]
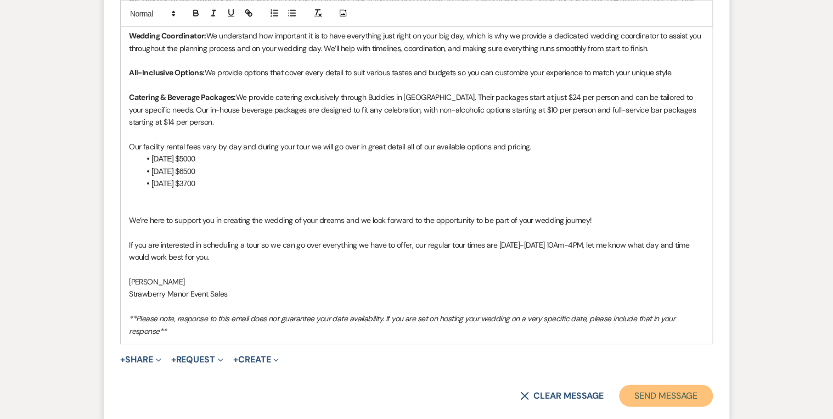
click at [671, 400] on button "Send Message" at bounding box center [666, 396] width 94 height 22
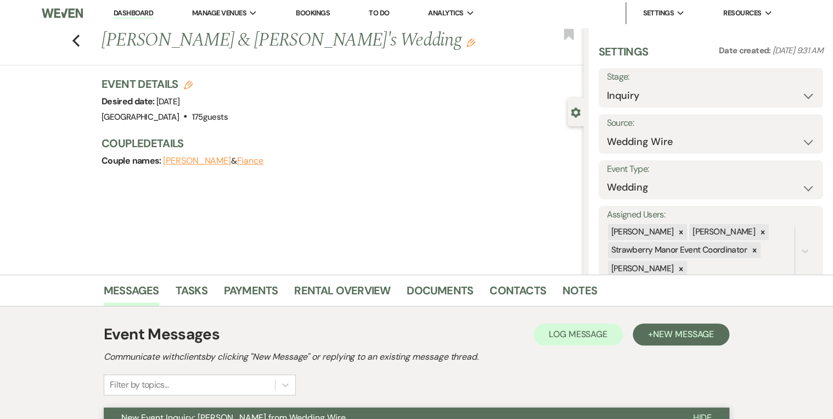
scroll to position [0, 0]
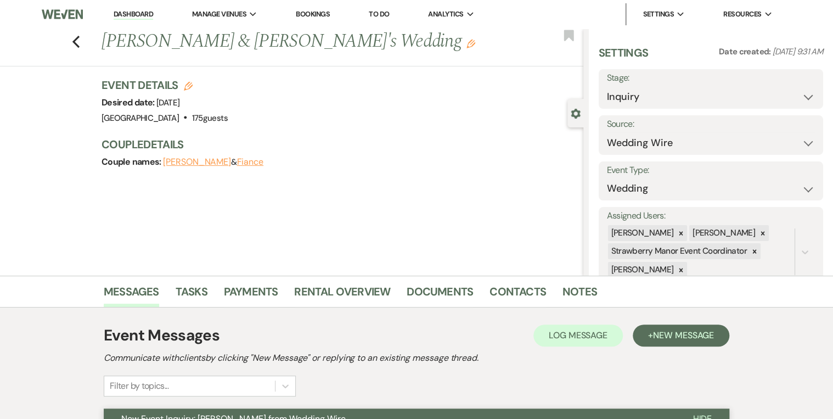
click at [125, 15] on link "Dashboard" at bounding box center [134, 14] width 40 height 10
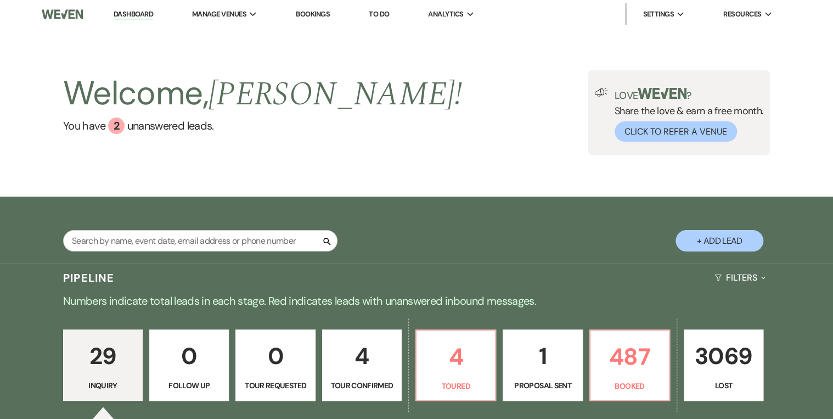
click at [505, 108] on div "Welcome, Robin ! You have 2 unanswered lead s . Love ? Share the love & earn a …" at bounding box center [416, 112] width 790 height 84
click at [460, 356] on p "4" at bounding box center [455, 356] width 65 height 37
select select "5"
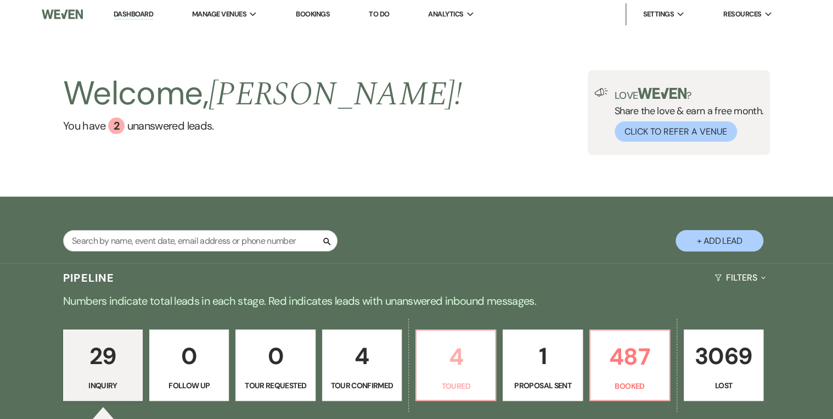
select select "5"
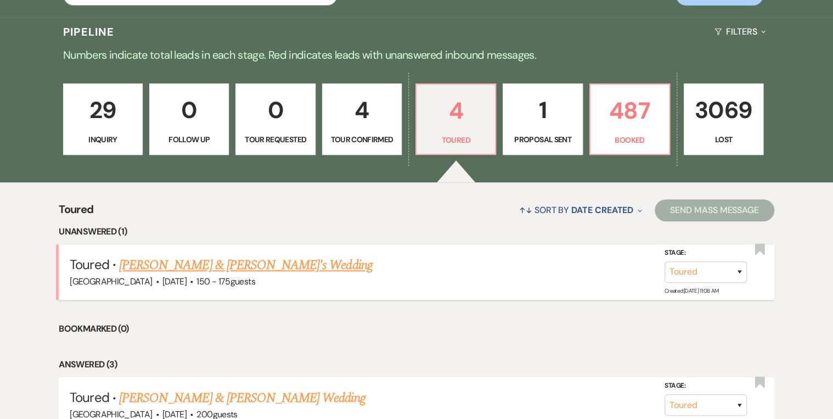
scroll to position [263, 0]
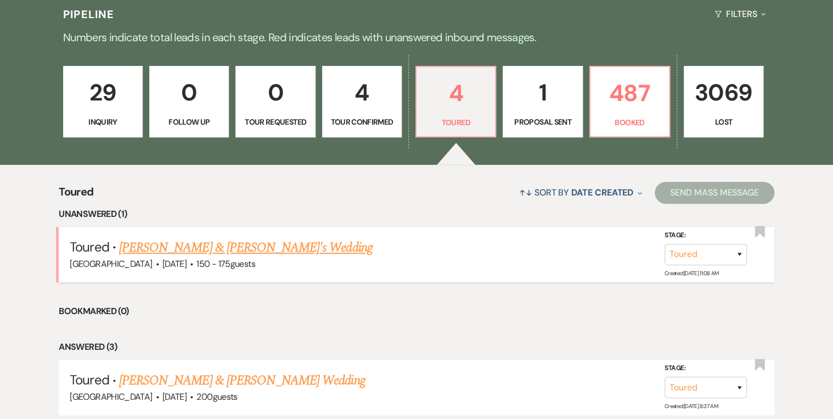
click at [162, 250] on link "Mia Roussel & Fiance's Wedding" at bounding box center [245, 248] width 253 height 20
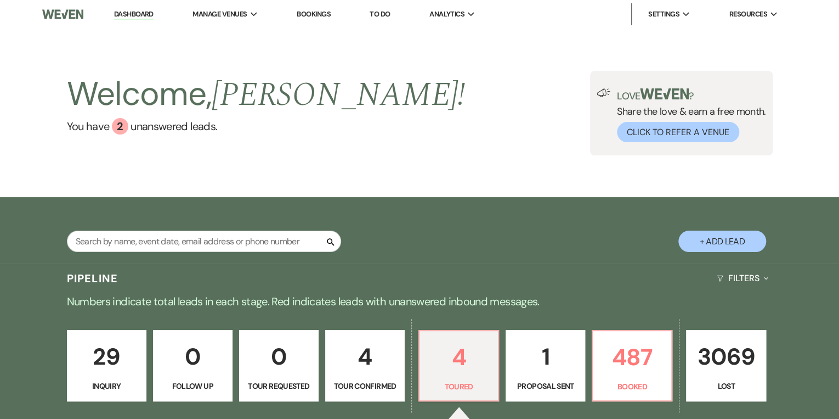
select select "5"
select select "4"
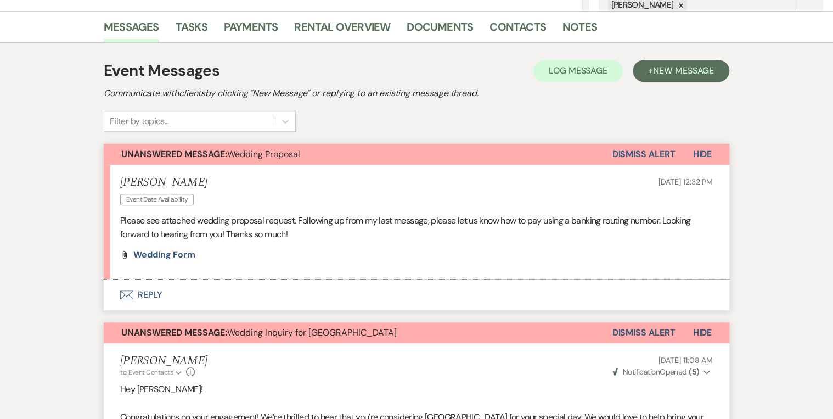
scroll to position [351, 0]
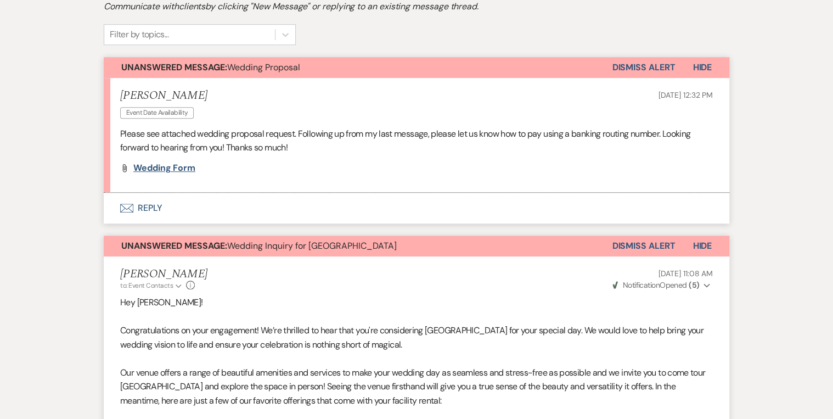
click at [140, 166] on span "Wedding Form" at bounding box center [164, 168] width 62 height 12
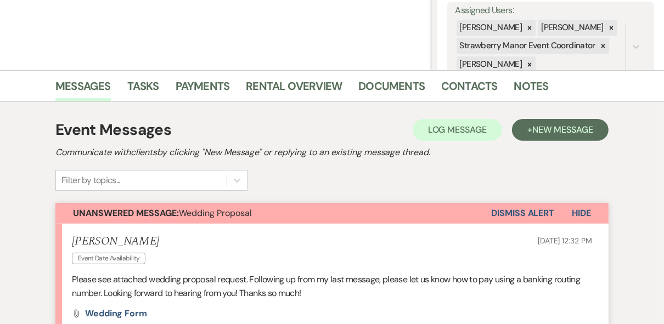
scroll to position [263, 0]
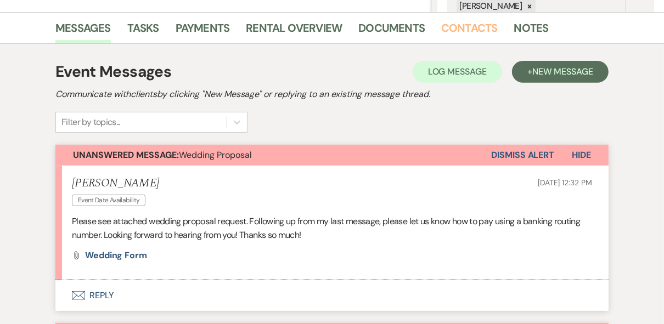
click at [466, 27] on link "Contacts" at bounding box center [469, 31] width 57 height 24
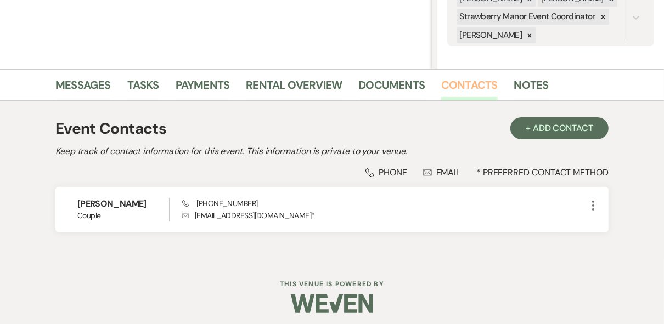
scroll to position [211, 0]
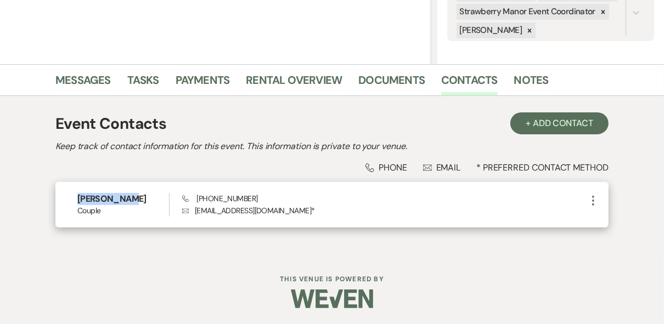
drag, startPoint x: 95, startPoint y: 201, endPoint x: 70, endPoint y: 204, distance: 25.4
click at [70, 204] on div "Mia Roussel Couple Phone (225) 802-5501 Envelope rousselmia@yahoo.com * More" at bounding box center [331, 205] width 553 height 46
drag, startPoint x: 70, startPoint y: 204, endPoint x: 91, endPoint y: 201, distance: 20.5
copy h6 "Mia Roussel"
drag, startPoint x: 255, startPoint y: 198, endPoint x: 194, endPoint y: 201, distance: 60.4
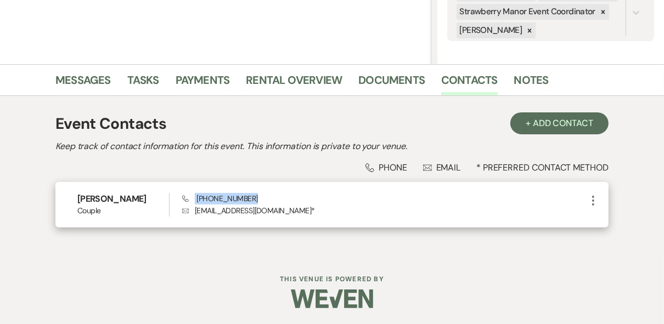
click at [194, 201] on div "Phone (225) 802-5501 Envelope rousselmia@yahoo.com *" at bounding box center [384, 205] width 404 height 24
drag, startPoint x: 194, startPoint y: 201, endPoint x: 215, endPoint y: 198, distance: 20.6
copy span "(225) 802-5501"
drag, startPoint x: 272, startPoint y: 210, endPoint x: 194, endPoint y: 212, distance: 78.0
click at [194, 212] on p "Envelope rousselmia@yahoo.com *" at bounding box center [384, 211] width 404 height 12
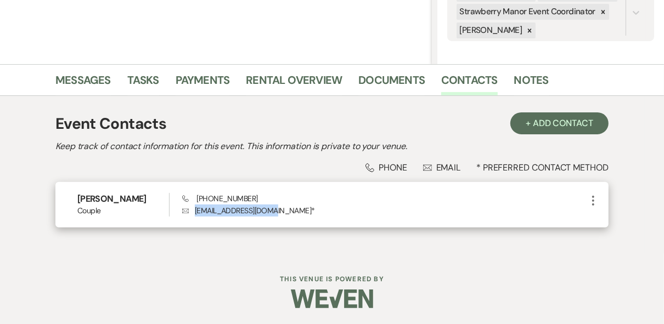
drag, startPoint x: 194, startPoint y: 212, endPoint x: 212, endPoint y: 211, distance: 18.2
copy p "rousselmia@yahoo.com"
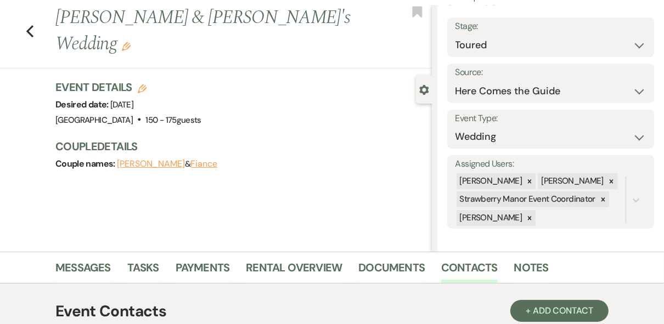
scroll to position [0, 0]
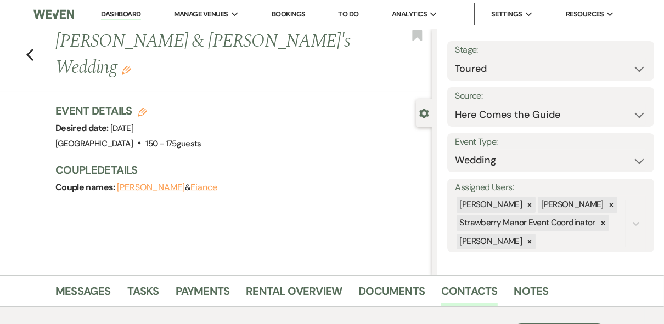
click at [131, 66] on icon "Edit" at bounding box center [126, 70] width 9 height 9
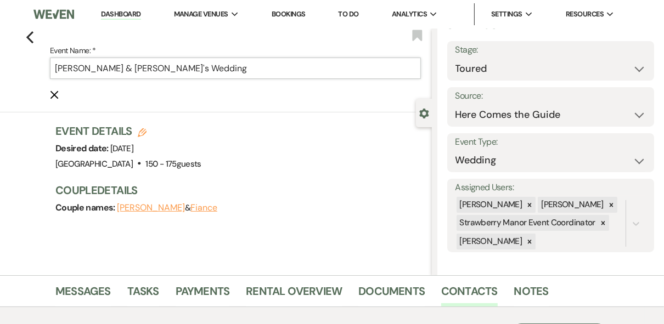
drag, startPoint x: 142, startPoint y: 64, endPoint x: 118, endPoint y: 63, distance: 24.2
click at [118, 63] on input "Mia Roussel & Fiance's Wedding" at bounding box center [235, 68] width 371 height 21
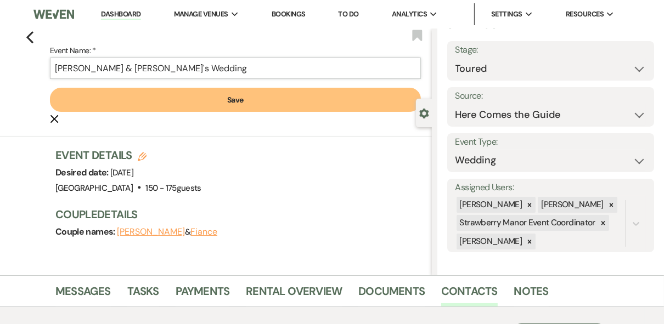
type input "Mia Roussel & Landon Evan's Wedding"
click at [161, 96] on button "Save" at bounding box center [235, 100] width 371 height 24
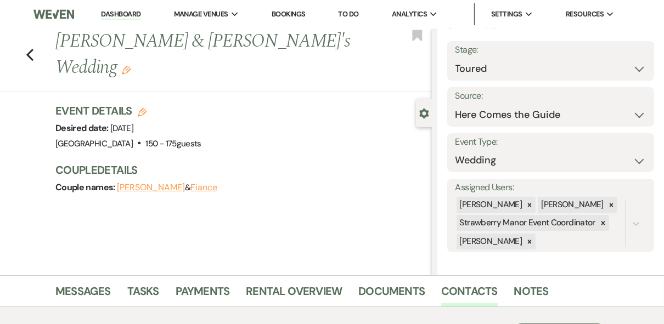
click at [291, 180] on div "Couple names: Mia Roussel & Fiance" at bounding box center [237, 187] width 365 height 15
click at [341, 45] on h1 "Mia Roussel & Landon Evan's Wedding Edit" at bounding box center [203, 55] width 296 height 52
click at [131, 66] on use "button" at bounding box center [126, 70] width 9 height 9
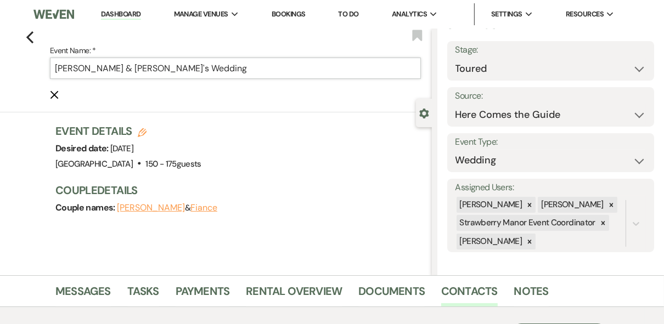
click at [173, 69] on input "Mia Roussel & Landon Evan's Wedding" at bounding box center [235, 68] width 371 height 21
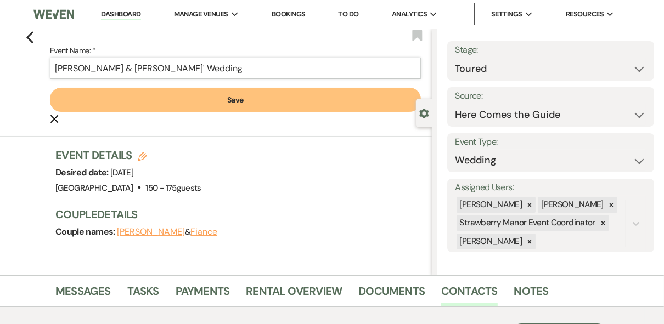
type input "Mia Roussel & Landon Evans' Wedding"
click at [212, 96] on button "Save" at bounding box center [235, 100] width 371 height 24
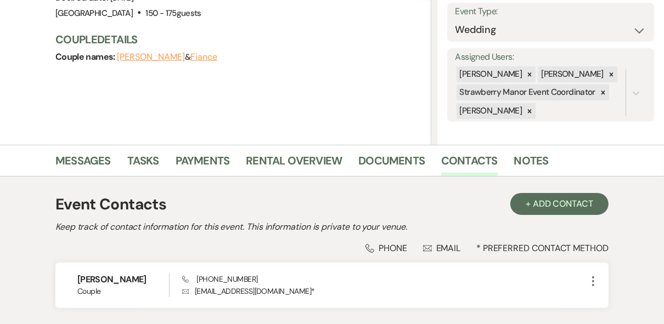
scroll to position [132, 0]
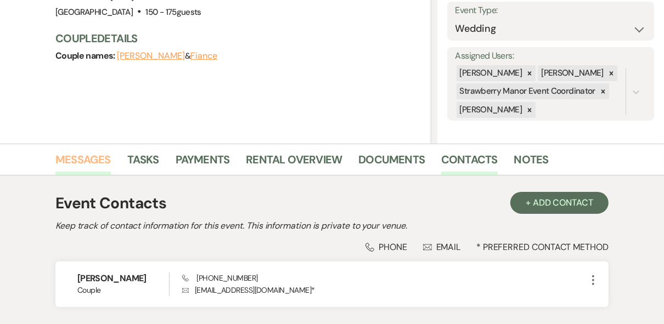
click at [72, 162] on link "Messages" at bounding box center [82, 163] width 55 height 24
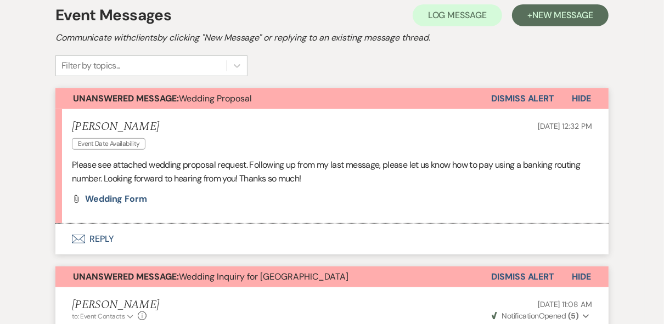
scroll to position [395, 0]
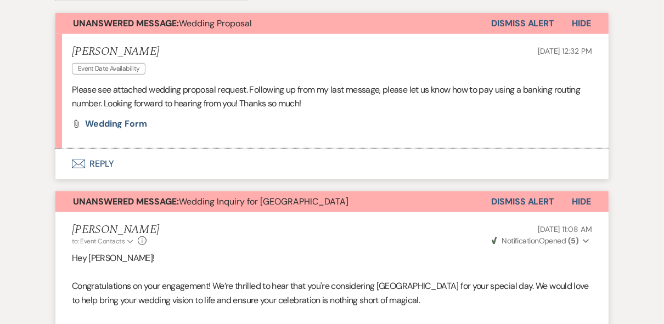
click at [98, 170] on button "Envelope Reply" at bounding box center [331, 164] width 553 height 31
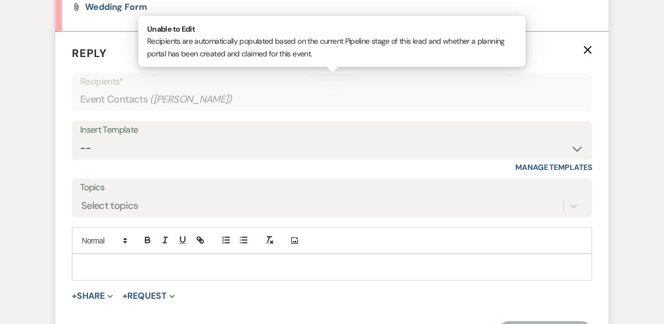
scroll to position [543, 0]
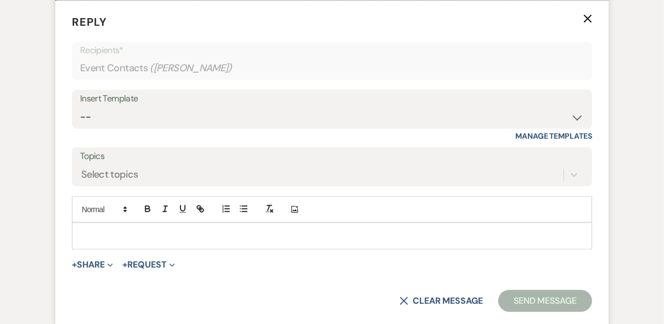
click at [154, 233] on p at bounding box center [332, 236] width 503 height 12
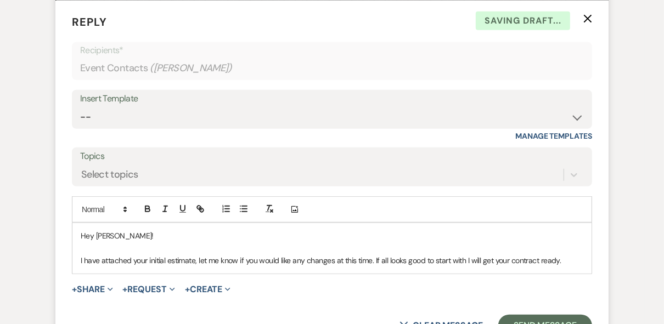
scroll to position [675, 0]
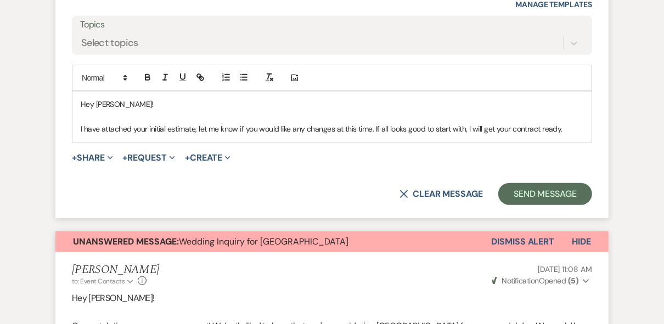
click at [563, 126] on p "I have attached your initial estimate, let me know if you would like any change…" at bounding box center [332, 129] width 503 height 12
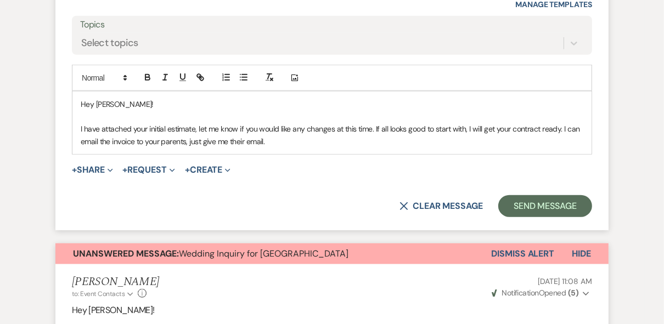
click at [289, 142] on p "I have attached your initial estimate, let me know if you would like any change…" at bounding box center [332, 135] width 503 height 25
click at [506, 139] on p "I have attached your initial estimate, let me know if you would like any change…" at bounding box center [332, 135] width 503 height 25
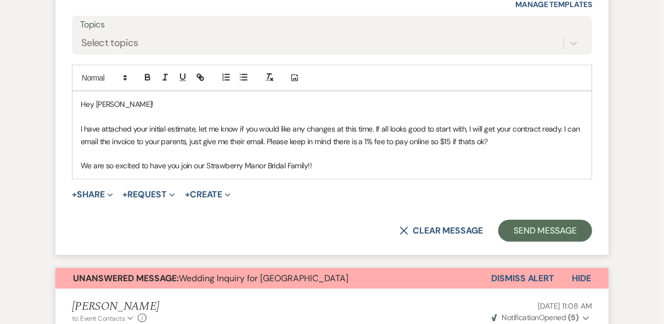
click at [512, 140] on p "I have attached your initial estimate, let me know if you would like any change…" at bounding box center [332, 135] width 503 height 25
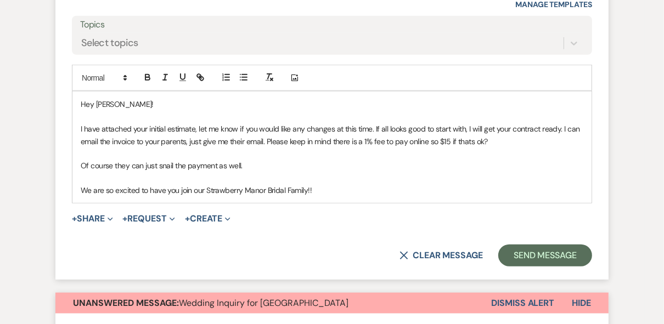
click at [387, 172] on p at bounding box center [332, 178] width 503 height 12
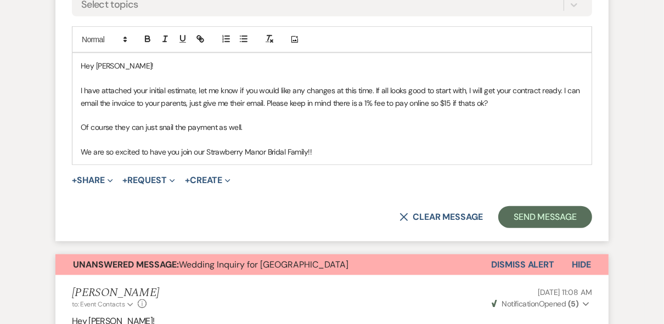
scroll to position [878, 0]
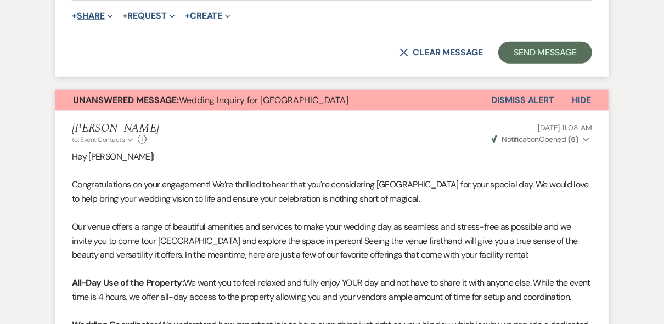
click at [86, 14] on button "+ Share Expand" at bounding box center [92, 16] width 41 height 9
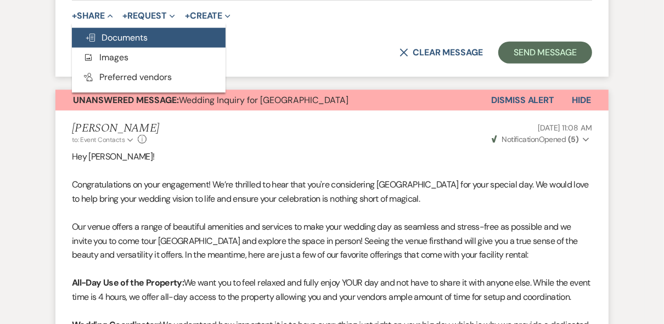
click at [127, 33] on span "Doc Upload Documents" at bounding box center [116, 38] width 63 height 12
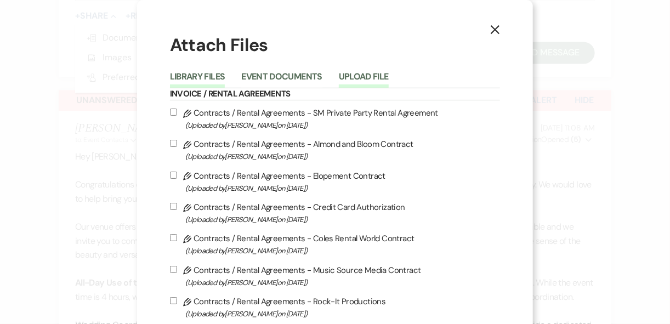
click at [342, 78] on button "Upload File" at bounding box center [364, 79] width 50 height 15
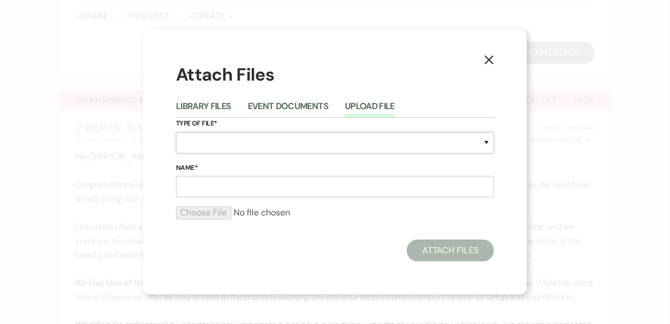
click at [186, 137] on select "Special Event Insurance Vendor Certificate of Insurance Contracts / Rental Agre…" at bounding box center [335, 142] width 318 height 21
select select "8"
click at [212, 143] on select "Special Event Insurance Vendor Certificate of Insurance Contracts / Rental Agre…" at bounding box center [335, 142] width 318 height 21
click at [207, 184] on input "Name*" at bounding box center [335, 186] width 318 height 21
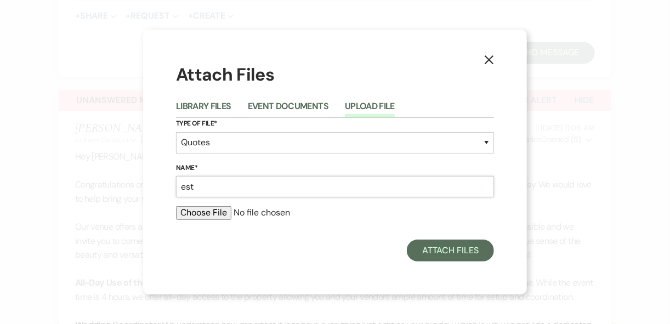
type input "Estimate"
type input "C:\fakepath\Invoice 3196.pdf"
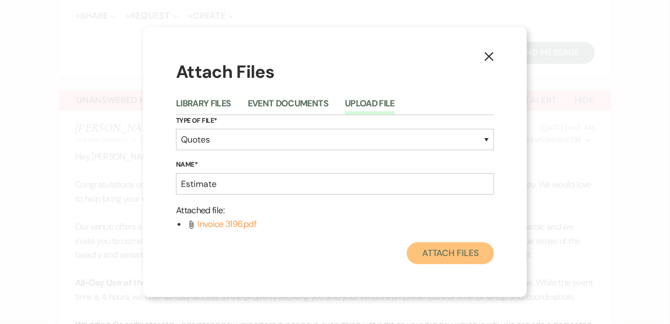
click at [436, 257] on button "Attach Files" at bounding box center [450, 254] width 87 height 22
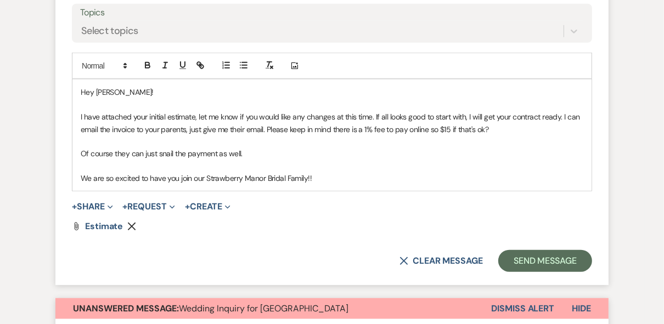
scroll to position [702, 0]
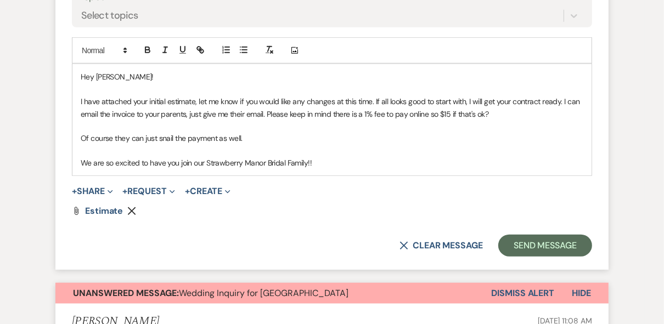
click at [342, 154] on p at bounding box center [332, 151] width 503 height 12
click at [343, 160] on p "We are so excited to have you join our Strawberry Manor Bridal Family!!" at bounding box center [332, 163] width 503 height 12
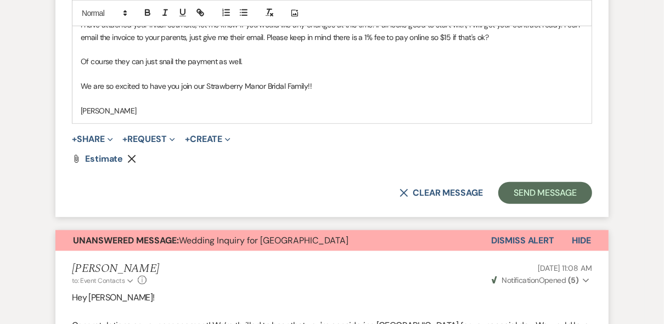
scroll to position [834, 0]
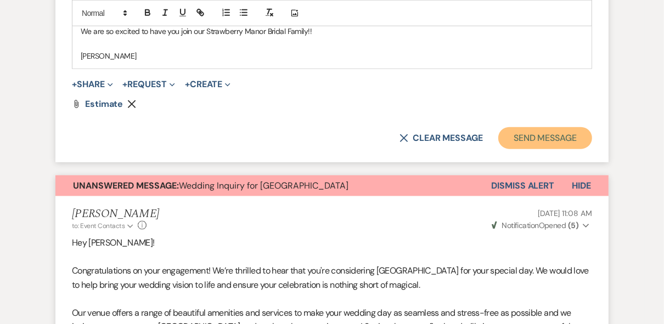
click at [542, 142] on button "Send Message" at bounding box center [545, 138] width 94 height 22
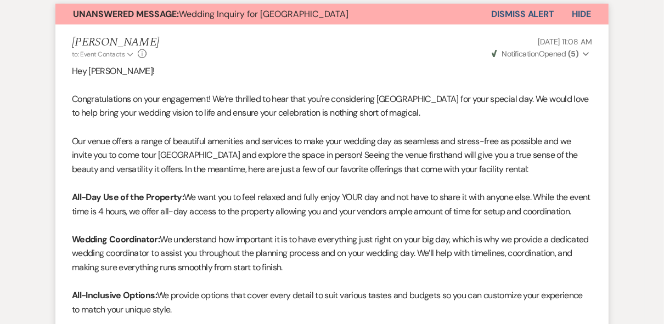
scroll to position [704, 0]
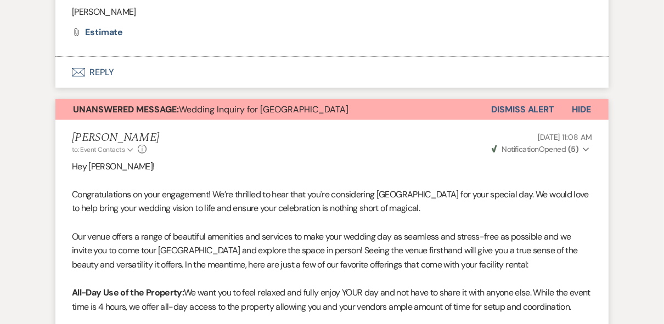
click at [514, 120] on button "Dismiss Alert" at bounding box center [522, 109] width 63 height 21
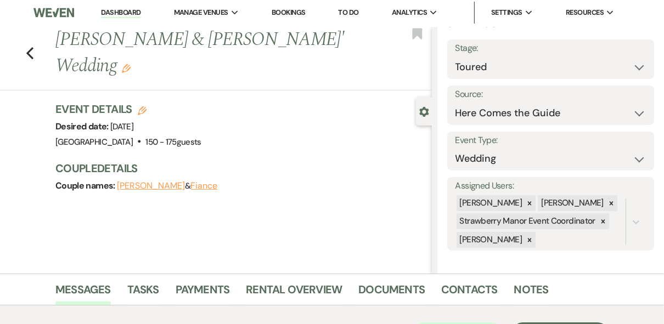
scroll to position [0, 0]
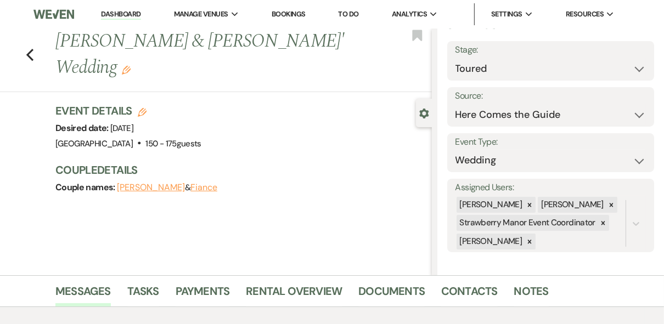
click at [111, 16] on link "Dashboard" at bounding box center [121, 14] width 40 height 10
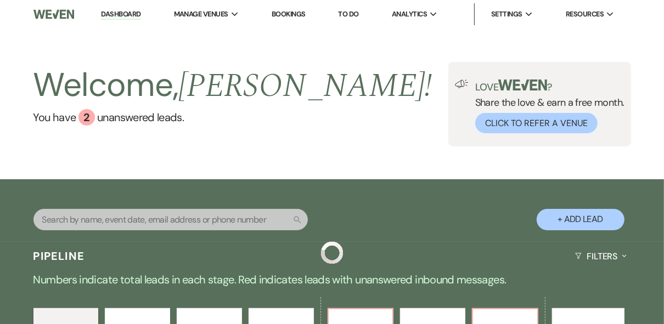
click at [343, 133] on div "Welcome, Robin ! You have 2 unanswered lead s . Love ? Share the love & earn a …" at bounding box center [332, 104] width 664 height 84
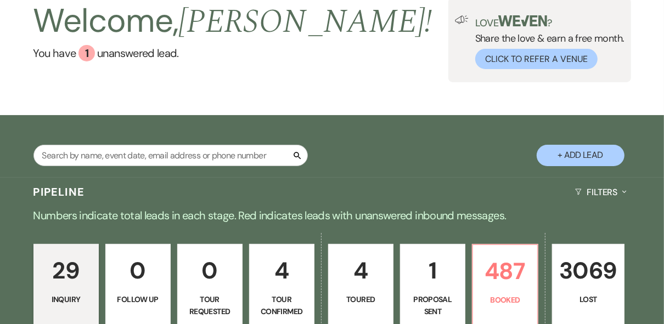
scroll to position [132, 0]
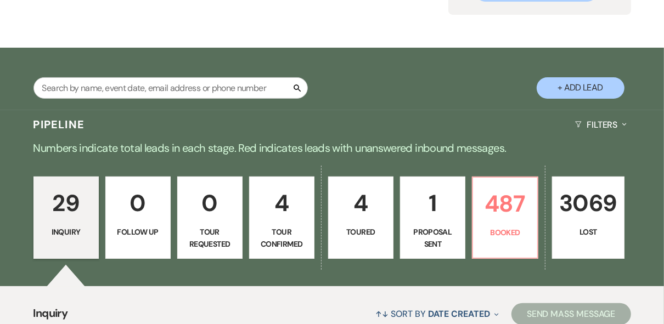
click at [365, 226] on p "Toured" at bounding box center [360, 232] width 51 height 12
select select "5"
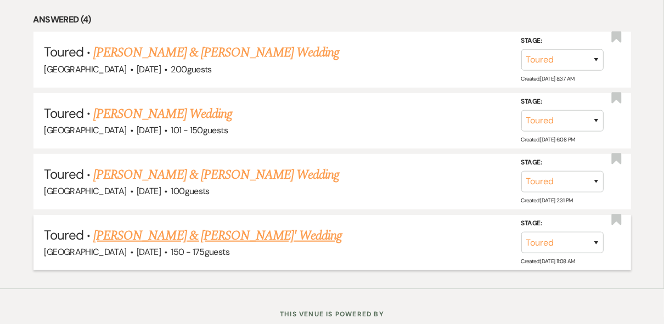
scroll to position [527, 0]
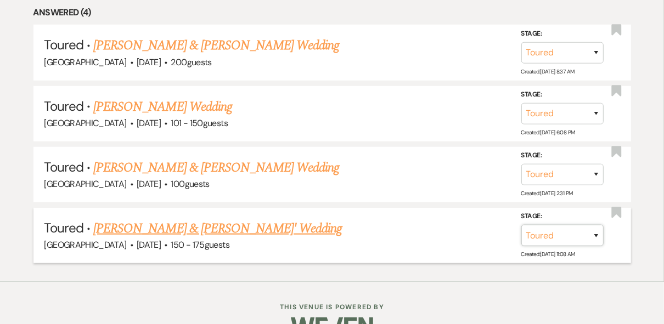
drag, startPoint x: 590, startPoint y: 230, endPoint x: 581, endPoint y: 230, distance: 9.3
click at [590, 230] on select "Inquiry Follow Up Tour Requested Tour Confirmed Toured Proposal Sent Booked Lost" at bounding box center [562, 235] width 82 height 21
select select "6"
click at [521, 225] on select "Inquiry Follow Up Tour Requested Tour Confirmed Toured Proposal Sent Booked Lost" at bounding box center [562, 235] width 82 height 21
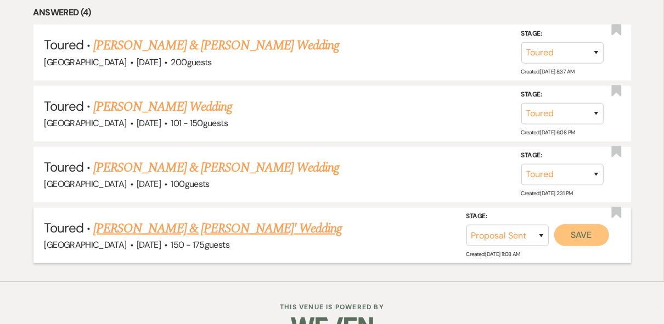
click at [573, 232] on button "Save" at bounding box center [581, 235] width 55 height 22
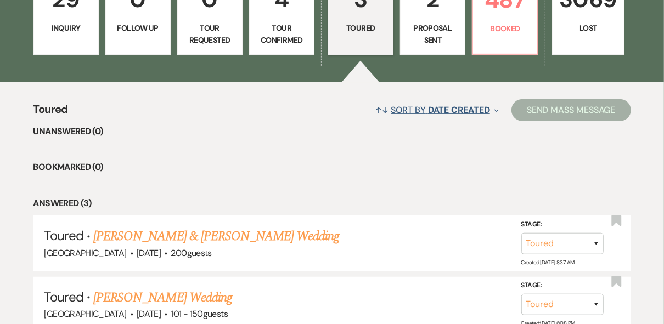
scroll to position [272, 0]
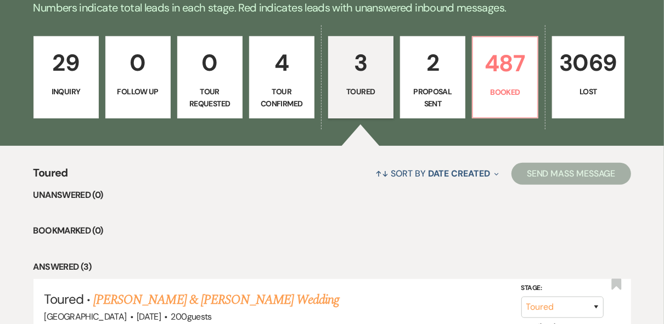
click at [433, 102] on p "Proposal Sent" at bounding box center [432, 98] width 51 height 25
select select "6"
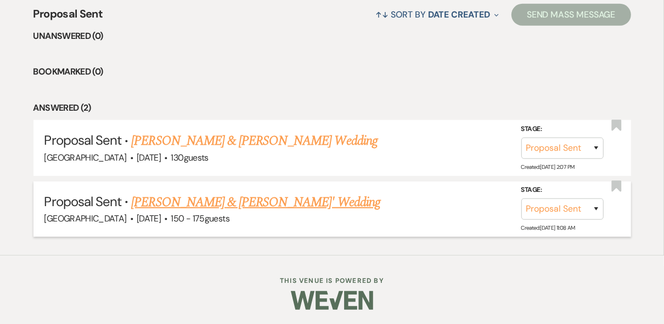
click at [206, 208] on link "Mia Roussel & Landon Evans' Wedding" at bounding box center [255, 203] width 249 height 20
select select "6"
select select "4"
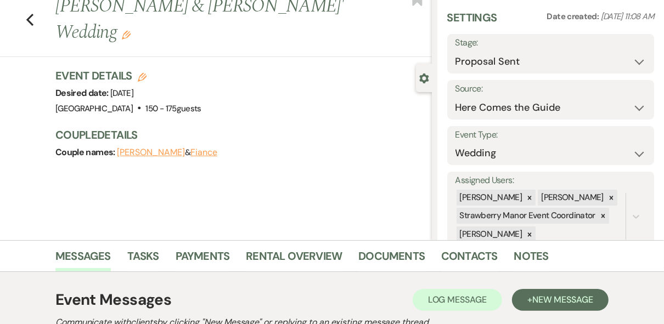
scroll to position [132, 0]
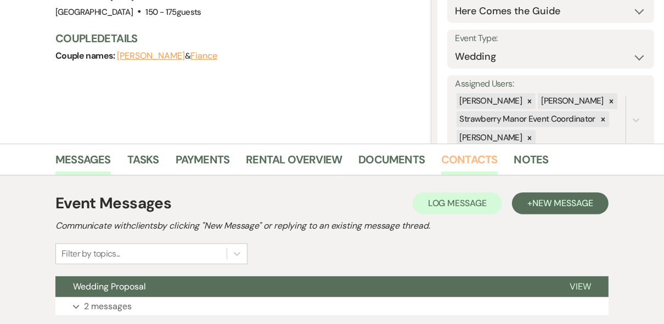
click at [449, 157] on link "Contacts" at bounding box center [469, 163] width 57 height 24
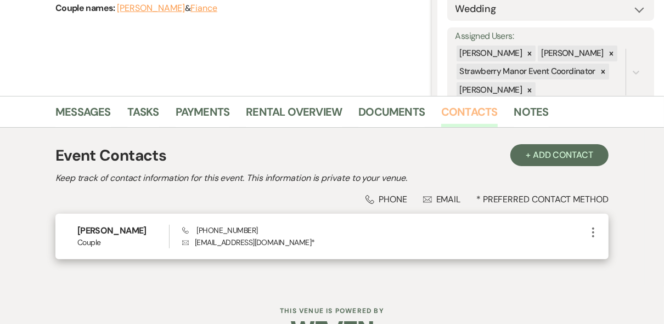
scroll to position [211, 0]
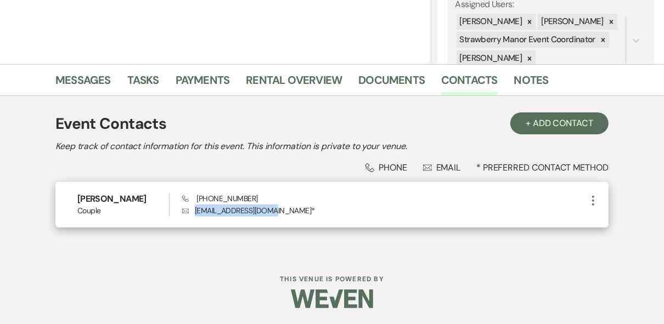
drag, startPoint x: 272, startPoint y: 210, endPoint x: 193, endPoint y: 210, distance: 79.0
click at [193, 210] on p "Envelope rousselmia@yahoo.com *" at bounding box center [384, 211] width 404 height 12
drag, startPoint x: 193, startPoint y: 210, endPoint x: 202, endPoint y: 211, distance: 9.3
copy p "rousselmia@yahoo.com"
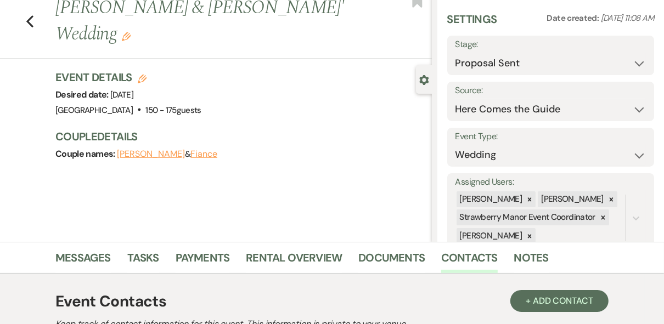
scroll to position [0, 0]
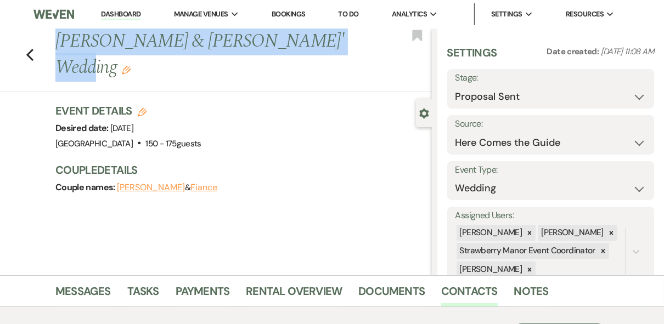
drag, startPoint x: 328, startPoint y: 43, endPoint x: 58, endPoint y: 40, distance: 269.4
click at [58, 40] on div "Previous Mia Roussel & Landon Evans' Wedding Edit" at bounding box center [241, 55] width 382 height 52
copy h1 "Mia Roussel & Landon Evans' Wedding"
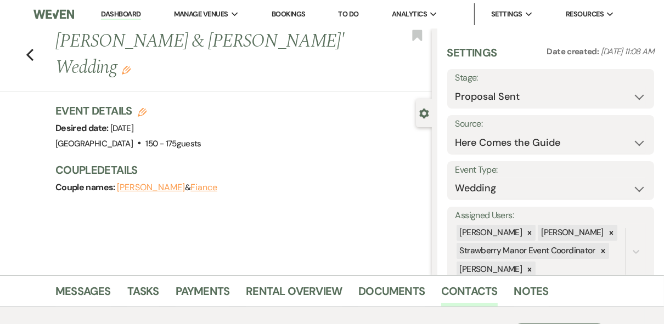
click at [331, 115] on div "Event Details Edit Desired date: Friday, November 20th, 2026 Venue: Strawberry …" at bounding box center [237, 127] width 365 height 48
click at [127, 10] on link "Dashboard" at bounding box center [121, 14] width 40 height 10
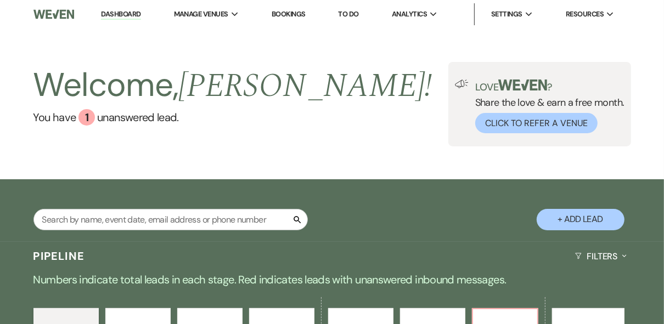
click at [318, 105] on div "Welcome, Robin ! You have 1 unanswered lead . Love ? Share the love & earn a fr…" at bounding box center [332, 104] width 664 height 84
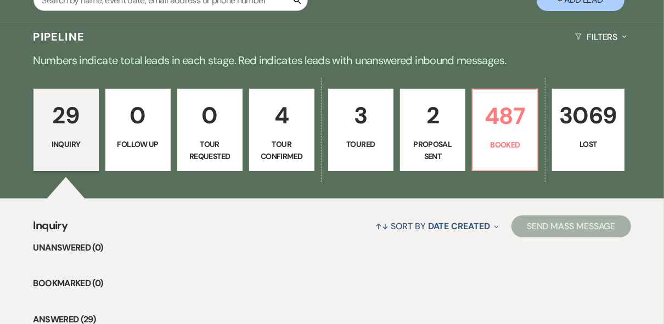
click at [355, 126] on p "3" at bounding box center [360, 115] width 51 height 37
select select "5"
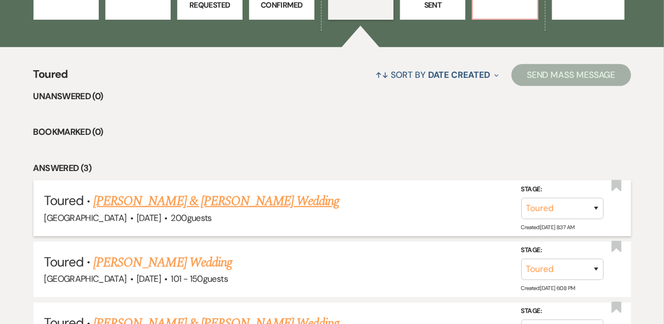
scroll to position [439, 0]
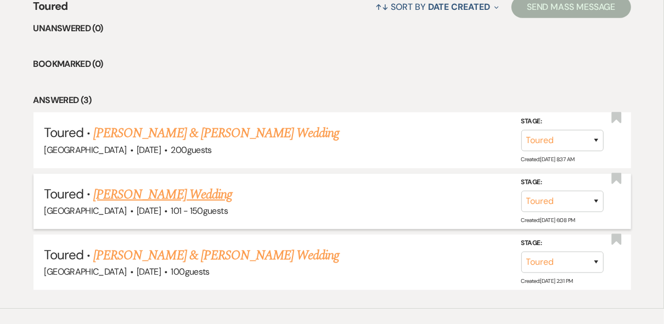
click at [198, 193] on link "Breonna Hanks's Wedding" at bounding box center [162, 195] width 139 height 20
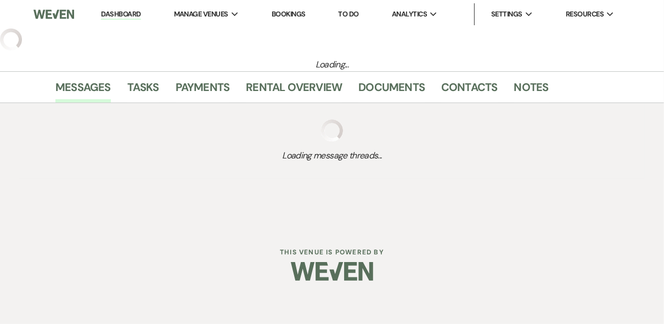
select select "5"
select select "2"
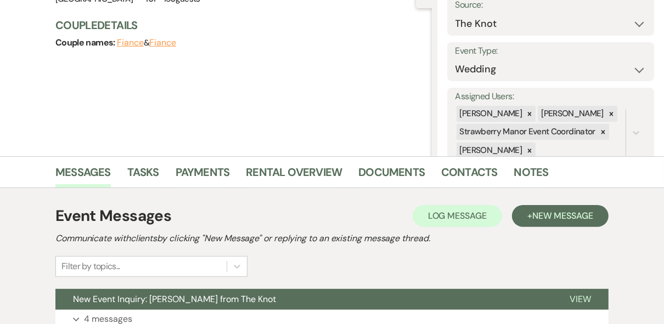
scroll to position [176, 0]
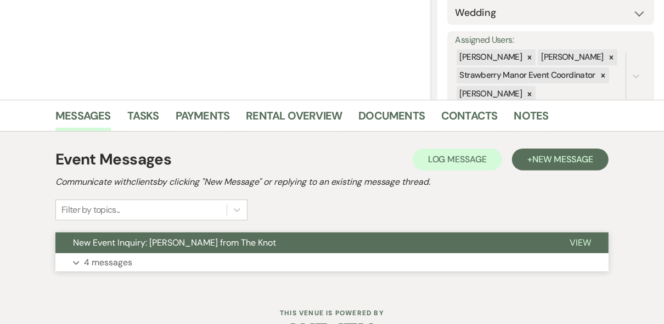
drag, startPoint x: 565, startPoint y: 243, endPoint x: 423, endPoint y: 199, distance: 148.4
click at [565, 243] on button "View" at bounding box center [580, 243] width 57 height 21
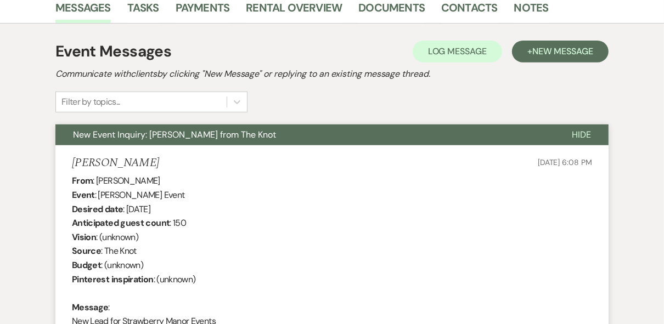
scroll to position [0, 0]
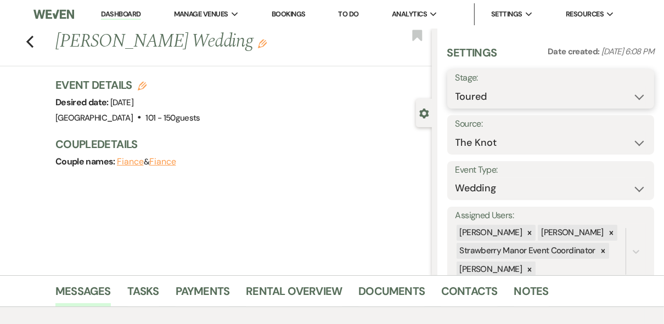
click at [632, 99] on select "Inquiry Follow Up Tour Requested Tour Confirmed Toured Proposal Sent Booked Lost" at bounding box center [550, 96] width 191 height 21
select select "8"
click at [455, 86] on select "Inquiry Follow Up Tour Requested Tour Confirmed Toured Proposal Sent Booked Lost" at bounding box center [550, 96] width 191 height 21
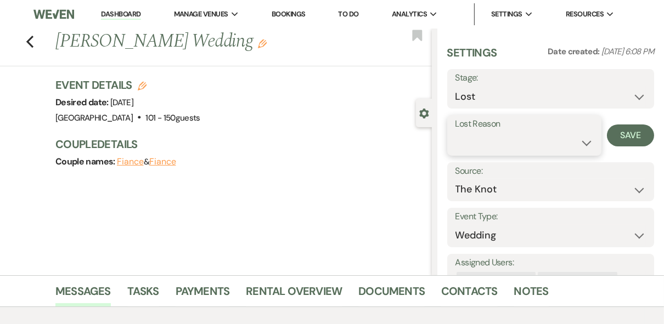
click at [539, 139] on select "Booked Elsewhere Budget Date Unavailable No Response Not a Good Match Capacity …" at bounding box center [524, 142] width 138 height 21
select select "5"
click at [455, 132] on select "Booked Elsewhere Budget Date Unavailable No Response Not a Good Match Capacity …" at bounding box center [524, 142] width 138 height 21
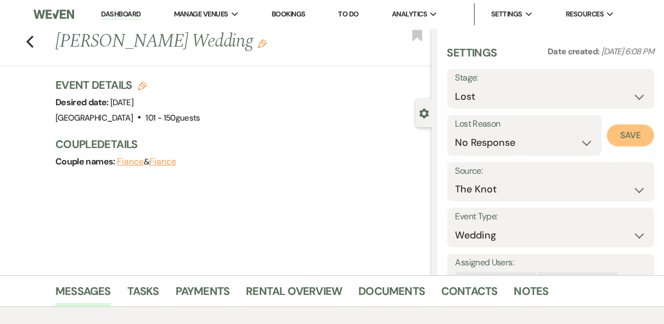
click at [607, 134] on button "Save" at bounding box center [630, 136] width 47 height 22
click at [29, 40] on icon "Previous" at bounding box center [30, 41] width 8 height 13
select select "5"
select select "8"
select select "5"
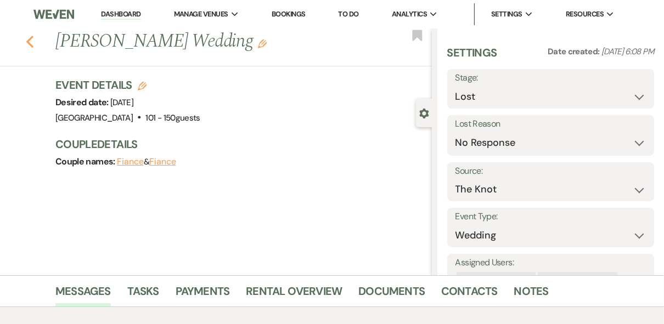
select select "5"
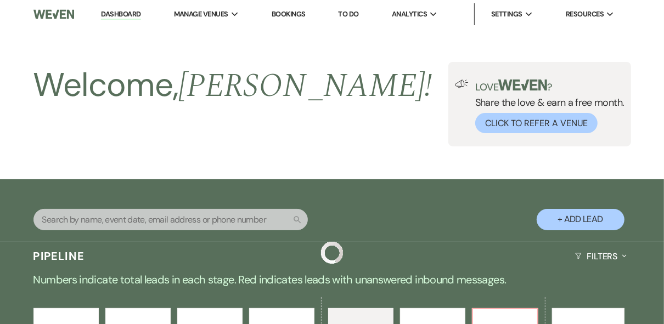
scroll to position [431, 0]
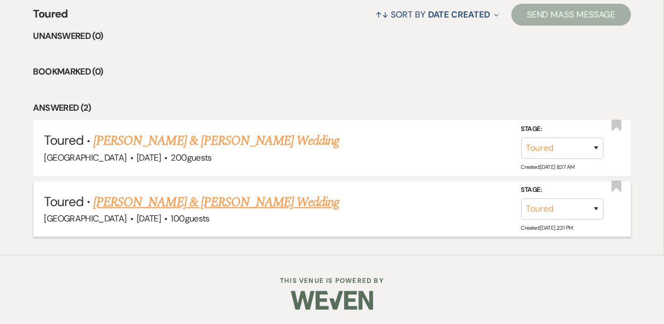
click at [231, 200] on link "Michael Barreiro & Azriel Marshall's Wedding" at bounding box center [216, 203] width 246 height 20
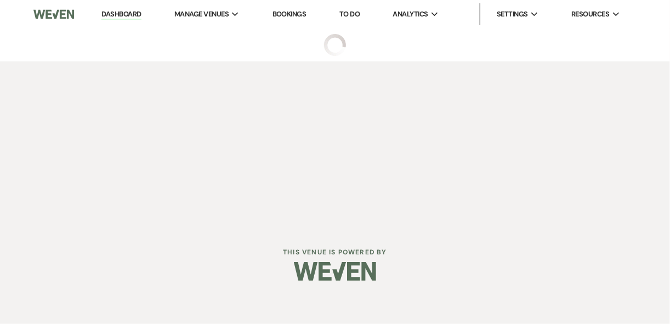
select select "5"
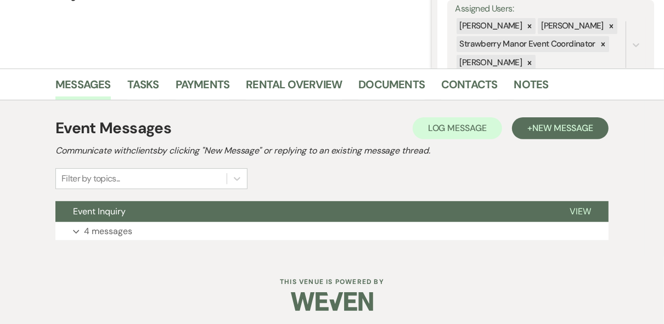
scroll to position [210, 0]
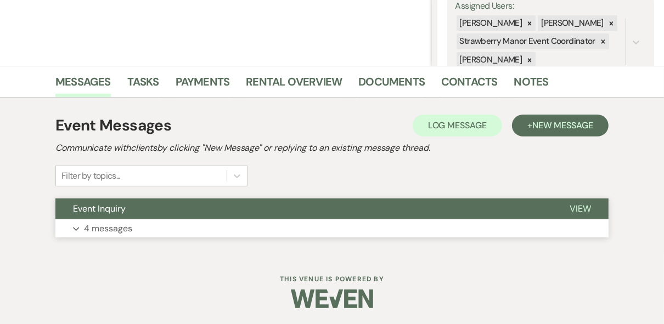
click at [590, 211] on span "View" at bounding box center [580, 209] width 21 height 12
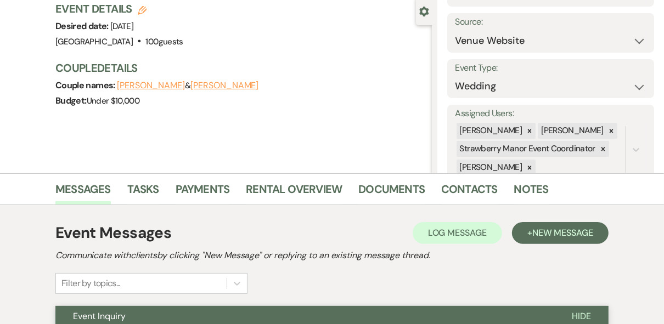
scroll to position [0, 0]
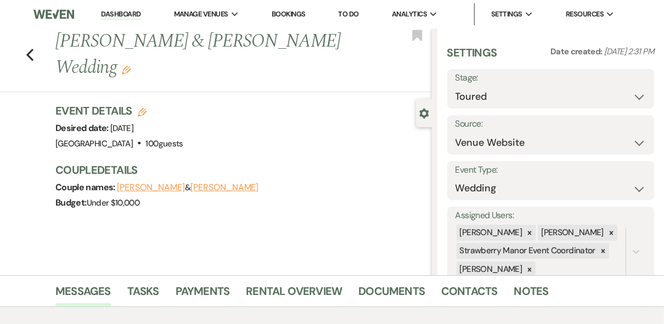
click at [127, 18] on link "Dashboard" at bounding box center [121, 14] width 40 height 10
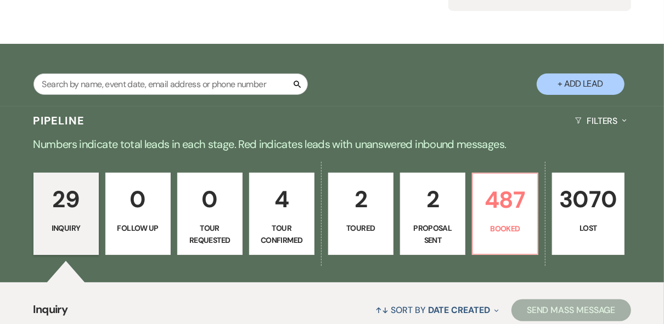
scroll to position [219, 0]
